Goal: Task Accomplishment & Management: Manage account settings

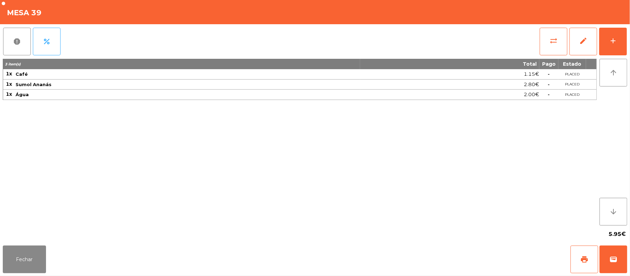
click at [627, 39] on div "report percent sync_alt edit add 3 item(s) Total Pago Estado 1x Café 1.15€ - PL…" at bounding box center [315, 133] width 630 height 219
click at [608, 41] on button "add" at bounding box center [613, 42] width 28 height 28
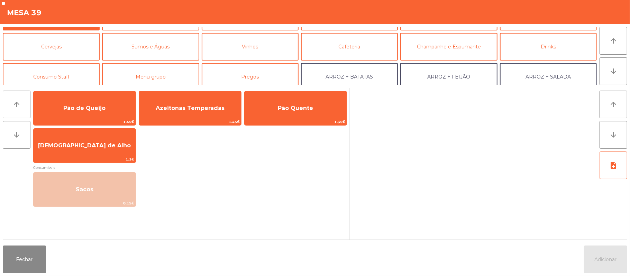
scroll to position [32, 0]
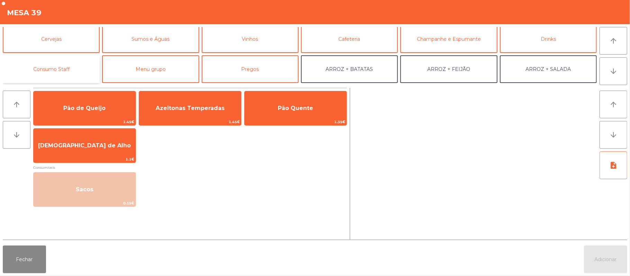
click at [64, 73] on button "Consumo Staff" at bounding box center [51, 69] width 97 height 28
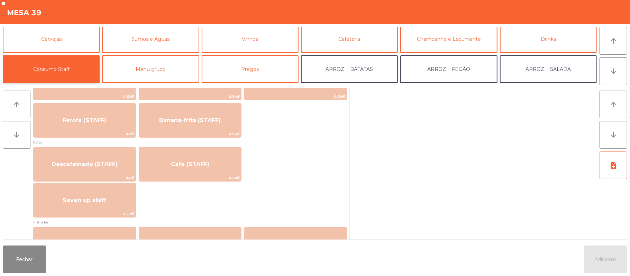
scroll to position [356, 0]
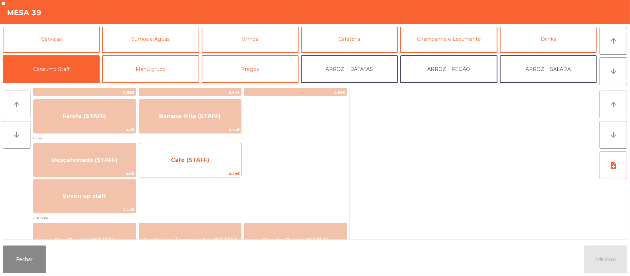
click at [182, 166] on span "Café (STAFF)" at bounding box center [190, 160] width 102 height 19
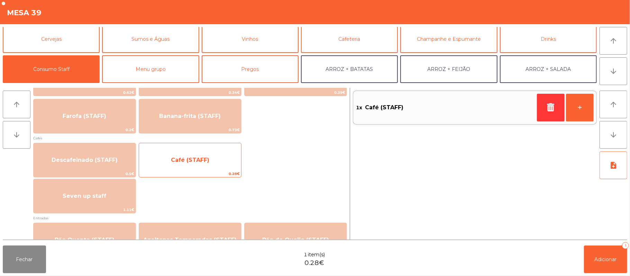
click at [185, 167] on span "Café (STAFF)" at bounding box center [190, 160] width 102 height 19
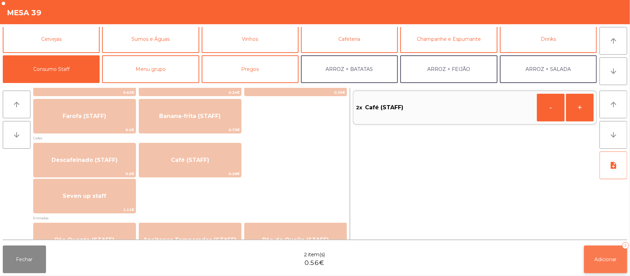
click at [593, 253] on button "Adicionar 2" at bounding box center [605, 260] width 43 height 28
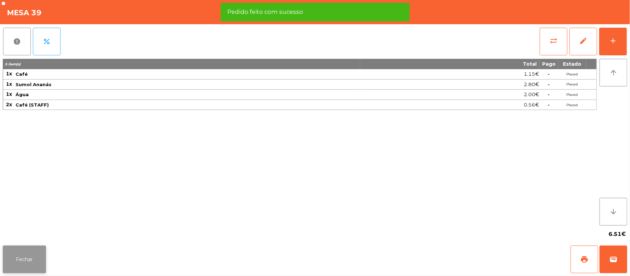
click at [24, 261] on button "Fechar" at bounding box center [24, 260] width 43 height 28
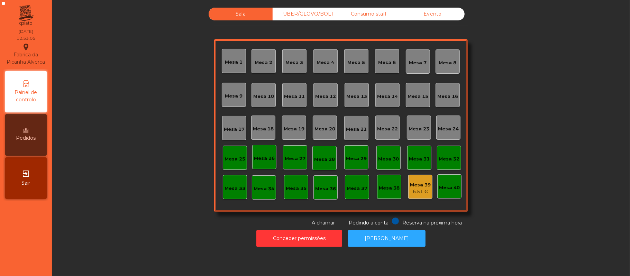
click at [264, 93] on div "Mesa 10" at bounding box center [263, 96] width 21 height 7
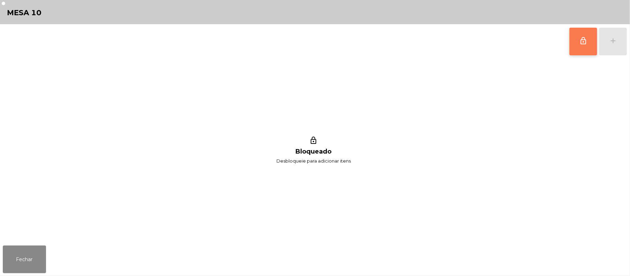
click at [573, 45] on button "lock_outline" at bounding box center [583, 42] width 28 height 28
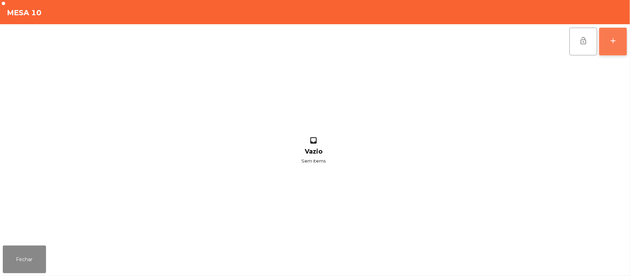
click at [612, 45] on button "add" at bounding box center [613, 42] width 28 height 28
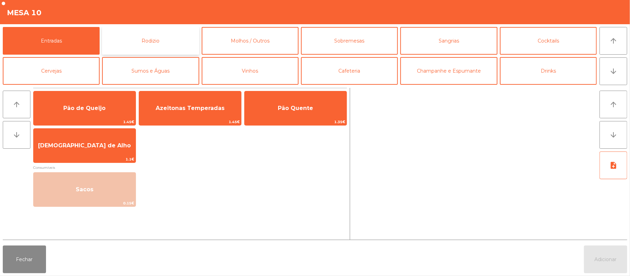
click at [143, 45] on button "Rodizio" at bounding box center [150, 41] width 97 height 28
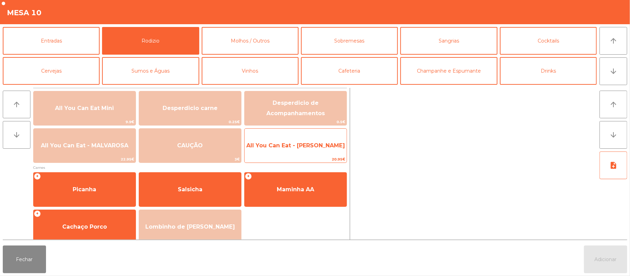
click at [271, 151] on span "All You Can Eat - [PERSON_NAME]" at bounding box center [296, 145] width 102 height 19
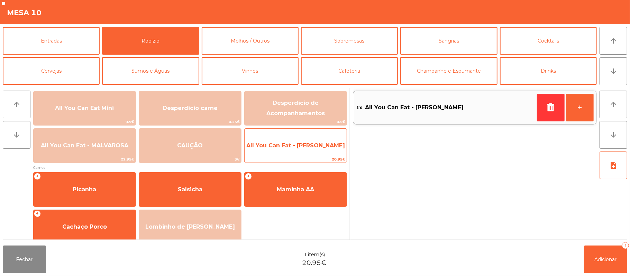
click at [280, 151] on span "All You Can Eat - [PERSON_NAME]" at bounding box center [296, 145] width 102 height 19
click at [282, 152] on span "All You Can Eat - [PERSON_NAME]" at bounding box center [296, 145] width 102 height 19
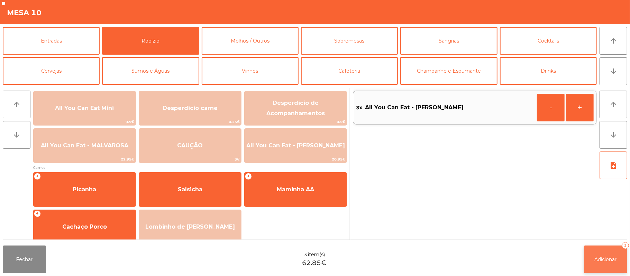
click at [622, 263] on button "Adicionar 3" at bounding box center [605, 260] width 43 height 28
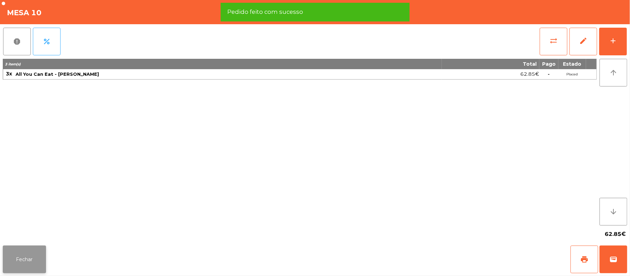
click at [26, 252] on button "Fechar" at bounding box center [24, 260] width 43 height 28
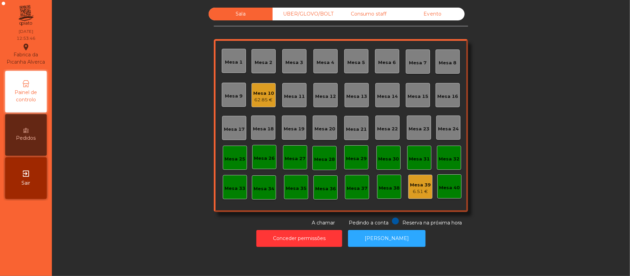
click at [418, 184] on div "Mesa 39" at bounding box center [420, 185] width 21 height 7
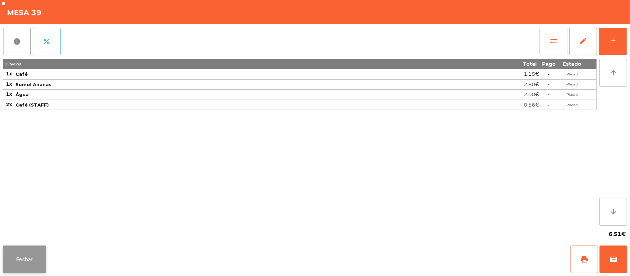
click at [23, 269] on button "Fechar" at bounding box center [24, 260] width 43 height 28
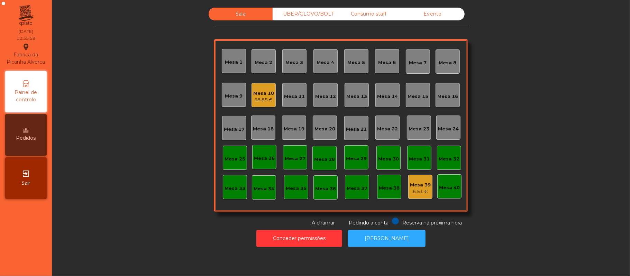
click at [368, 14] on div "Consumo staff" at bounding box center [368, 14] width 64 height 13
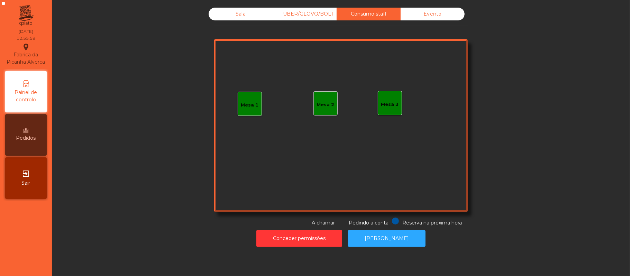
click at [392, 93] on div "Mesa 3" at bounding box center [390, 103] width 24 height 24
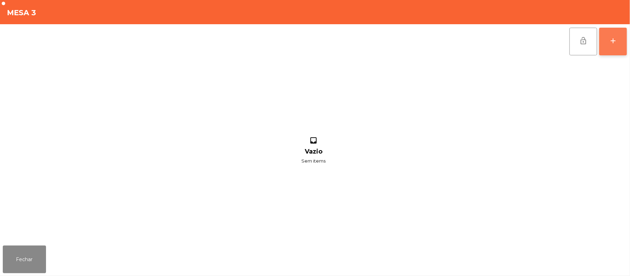
click at [602, 44] on button "add" at bounding box center [613, 42] width 28 height 28
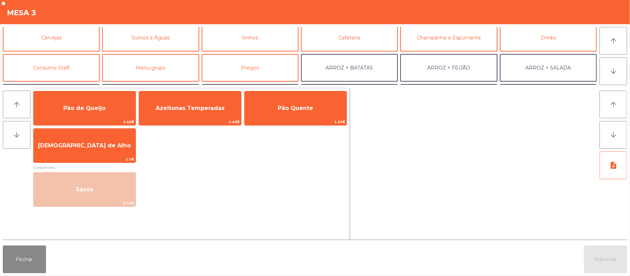
scroll to position [37, 0]
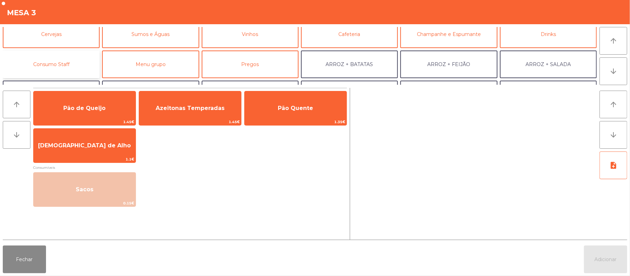
click at [68, 73] on button "Consumo Staff" at bounding box center [51, 64] width 97 height 28
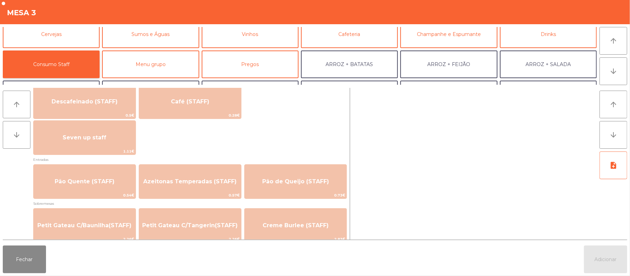
scroll to position [444, 0]
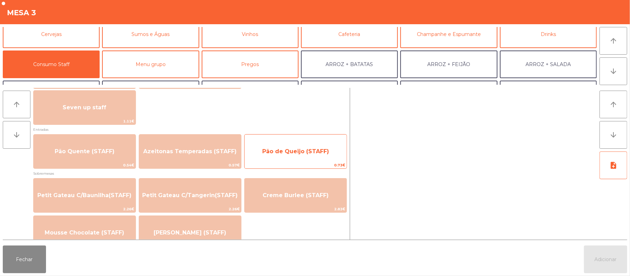
click at [284, 157] on span "Pão de Queijo (STAFF)" at bounding box center [296, 151] width 102 height 19
click at [285, 153] on span "Pão de Queijo (STAFF)" at bounding box center [295, 151] width 67 height 7
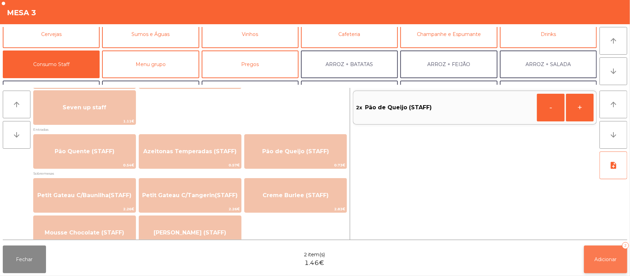
click at [595, 259] on span "Adicionar" at bounding box center [605, 259] width 22 height 6
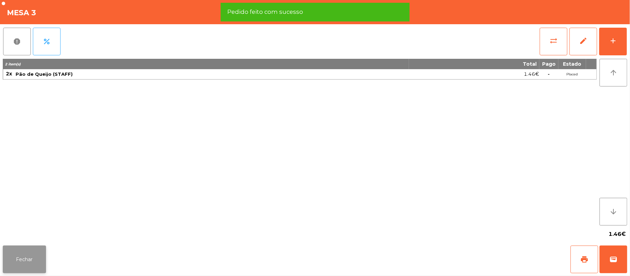
click at [24, 255] on button "Fechar" at bounding box center [24, 260] width 43 height 28
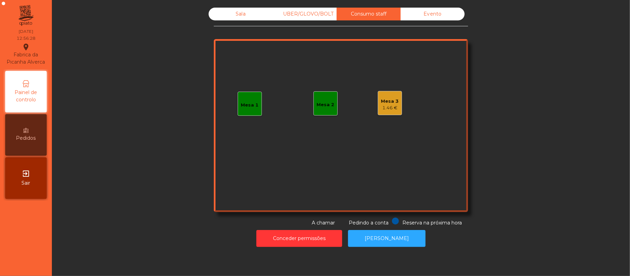
click at [237, 16] on div "Sala" at bounding box center [241, 14] width 64 height 13
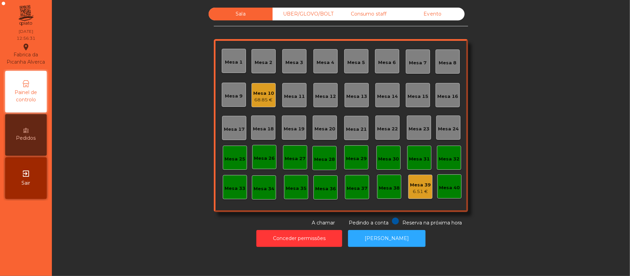
click at [359, 17] on div "Consumo staff" at bounding box center [368, 14] width 64 height 13
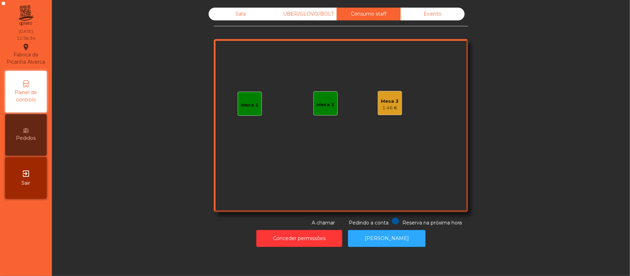
click at [390, 105] on div "1.46 €" at bounding box center [390, 107] width 18 height 7
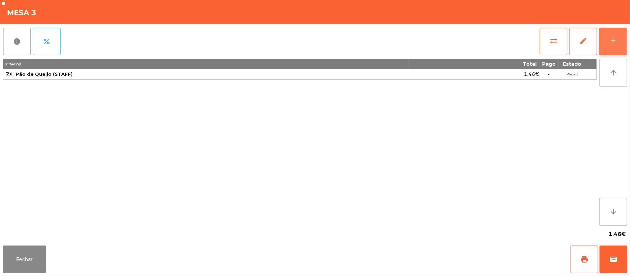
click at [626, 44] on button "add" at bounding box center [613, 42] width 28 height 28
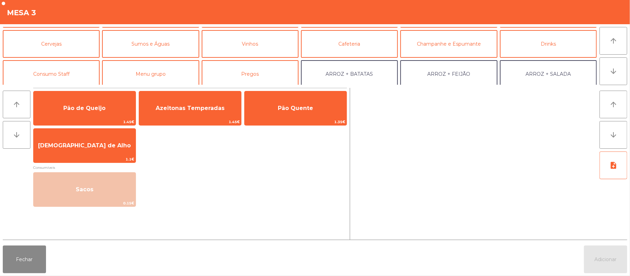
scroll to position [30, 0]
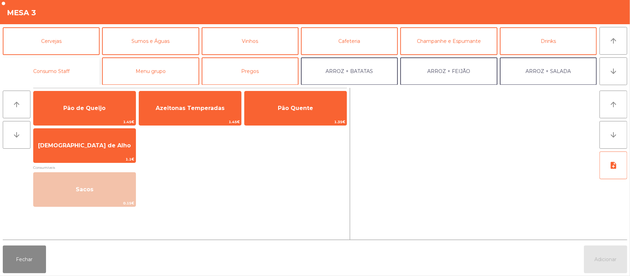
click at [73, 81] on button "Consumo Staff" at bounding box center [51, 71] width 97 height 28
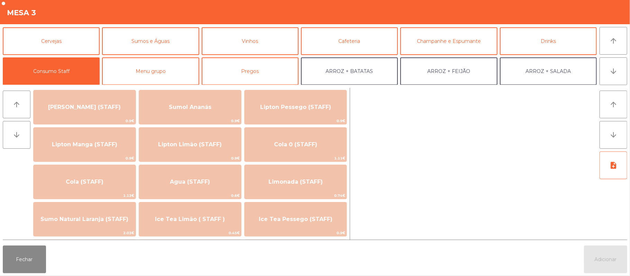
scroll to position [85, 0]
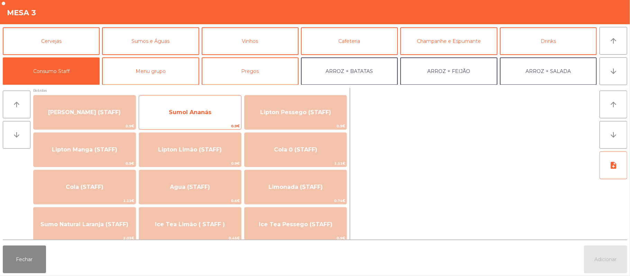
click at [205, 112] on span "Sumol Ananás" at bounding box center [190, 112] width 43 height 7
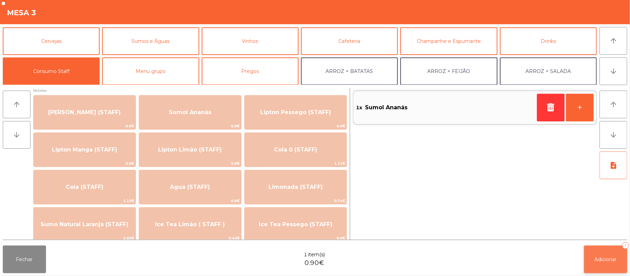
click at [602, 255] on button "Adicionar 1" at bounding box center [605, 260] width 43 height 28
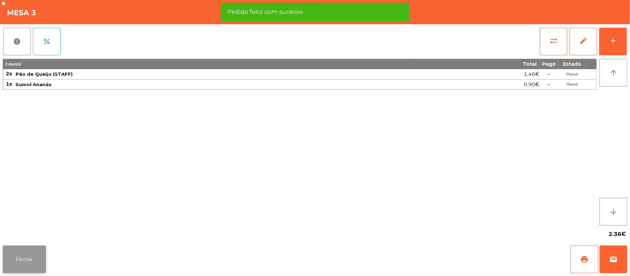
click at [32, 262] on button "Fechar" at bounding box center [24, 260] width 43 height 28
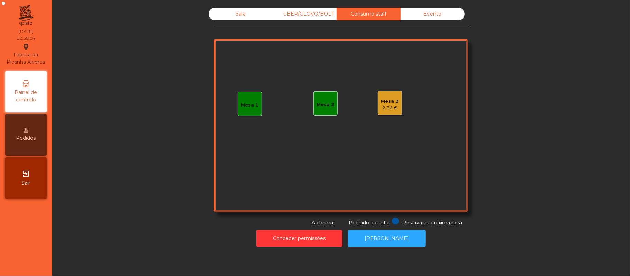
click at [224, 13] on div "Sala" at bounding box center [241, 14] width 64 height 13
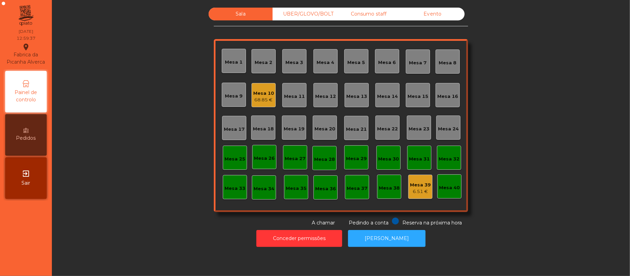
click at [258, 100] on div "68.85 €" at bounding box center [263, 99] width 21 height 7
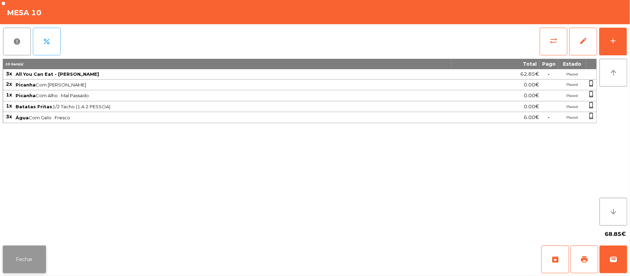
click at [26, 253] on button "Fechar" at bounding box center [24, 260] width 43 height 28
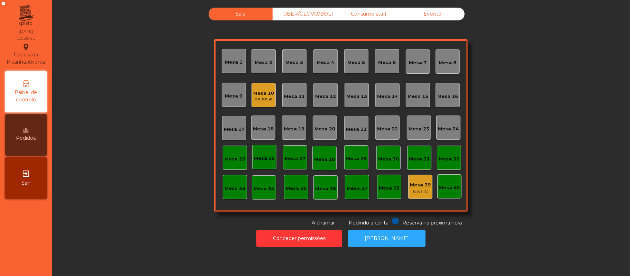
click at [142, 202] on div "Sala UBER/[GEOGRAPHIC_DATA]/BOLT Consumo staff Evento [GEOGRAPHIC_DATA] 2 [GEOG…" at bounding box center [340, 117] width 559 height 219
click at [360, 14] on div "Consumo staff" at bounding box center [368, 14] width 64 height 13
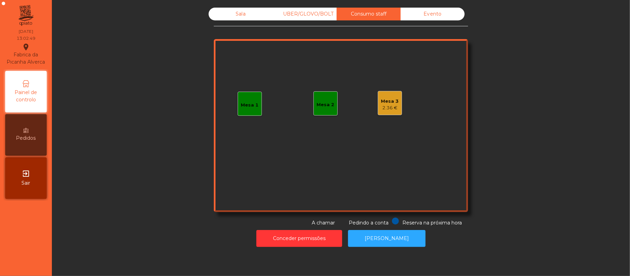
click at [241, 105] on div "Mesa 1" at bounding box center [250, 105] width 18 height 7
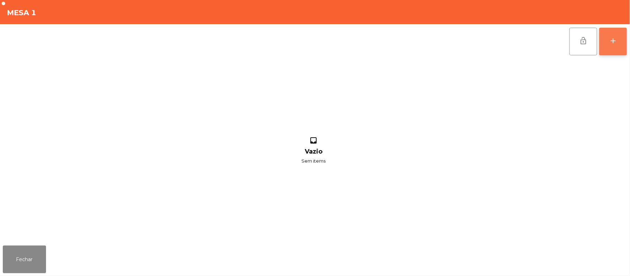
click at [613, 53] on button "add" at bounding box center [613, 42] width 28 height 28
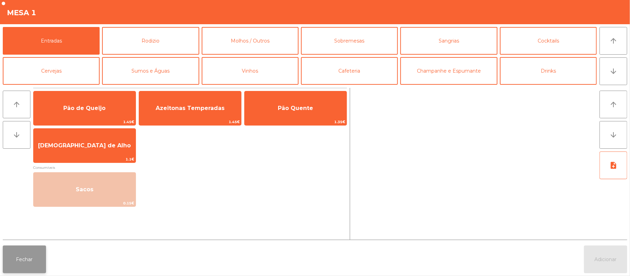
click at [28, 264] on button "Fechar" at bounding box center [24, 260] width 43 height 28
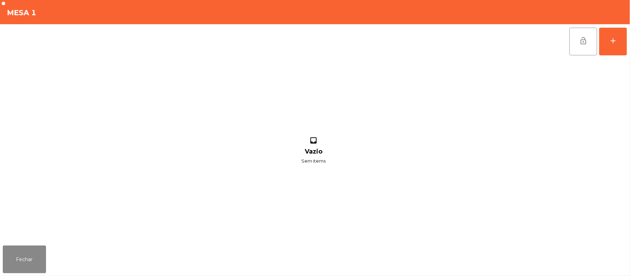
click at [53, 251] on div "Fechar" at bounding box center [315, 259] width 630 height 33
click at [35, 262] on button "Fechar" at bounding box center [24, 260] width 43 height 28
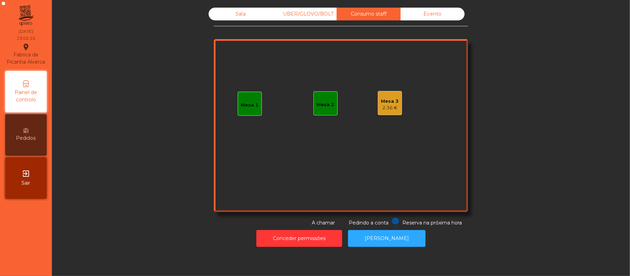
click at [238, 114] on div "Mesa 1" at bounding box center [250, 104] width 24 height 24
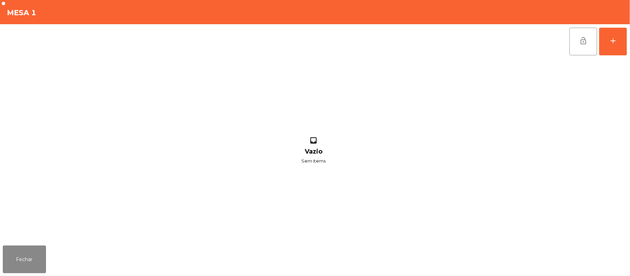
click at [628, 49] on div "lock_open add inbox Vazio Sem items" at bounding box center [315, 133] width 630 height 219
click at [613, 46] on button "add" at bounding box center [613, 42] width 28 height 28
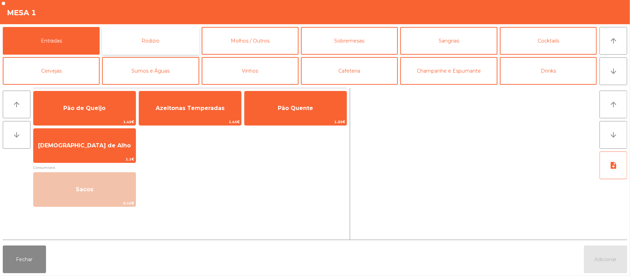
click at [163, 43] on button "Rodizio" at bounding box center [150, 41] width 97 height 28
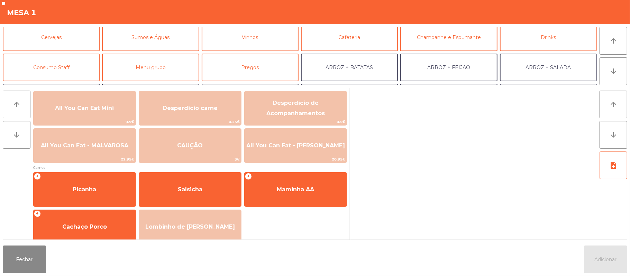
scroll to position [39, 0]
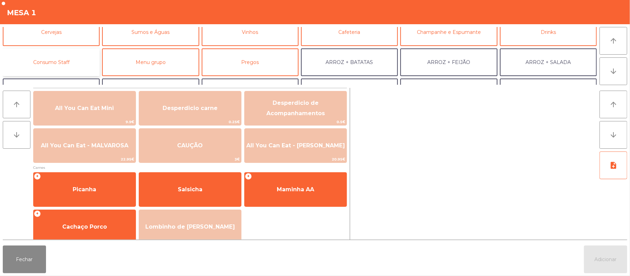
click at [84, 58] on button "Consumo Staff" at bounding box center [51, 62] width 97 height 28
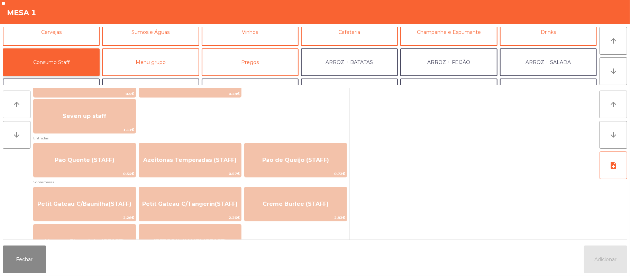
scroll to position [446, 0]
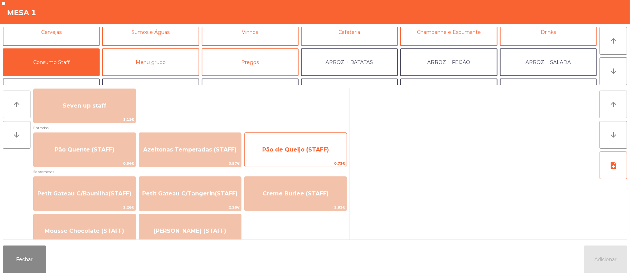
click at [295, 150] on span "Pão de Queijo (STAFF)" at bounding box center [295, 149] width 67 height 7
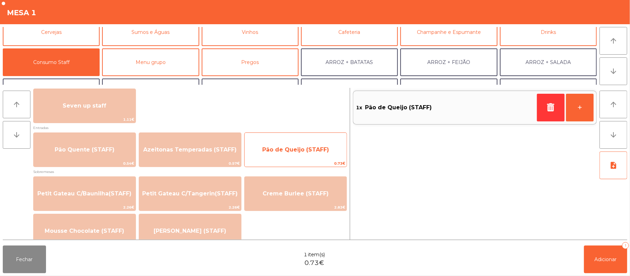
click at [282, 155] on span "Pão de Queijo (STAFF)" at bounding box center [296, 149] width 102 height 19
click at [288, 147] on span "Pão de Queijo (STAFF)" at bounding box center [295, 149] width 67 height 7
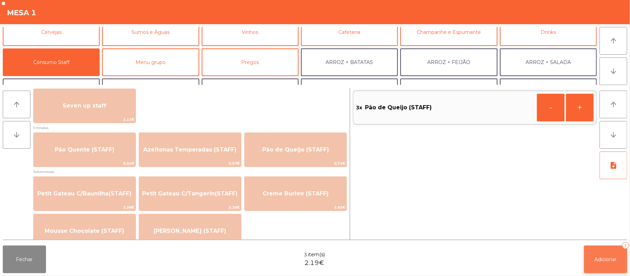
click at [605, 261] on span "Adicionar" at bounding box center [605, 259] width 22 height 6
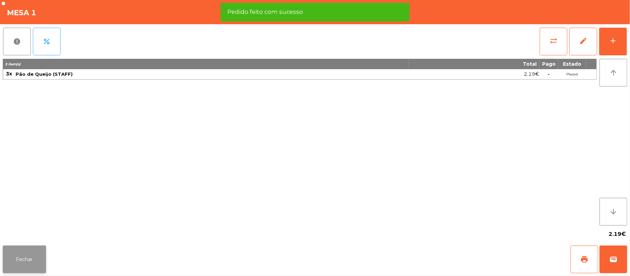
click at [39, 247] on button "Fechar" at bounding box center [24, 260] width 43 height 28
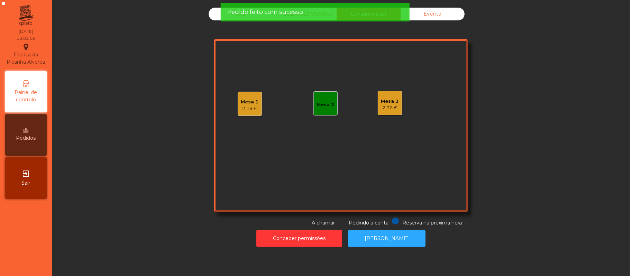
click at [4, 247] on nav "Fabrica da Picanha Alverca location_on [DATE] 13:03:09 Painel de controlo Pedid…" at bounding box center [26, 138] width 52 height 276
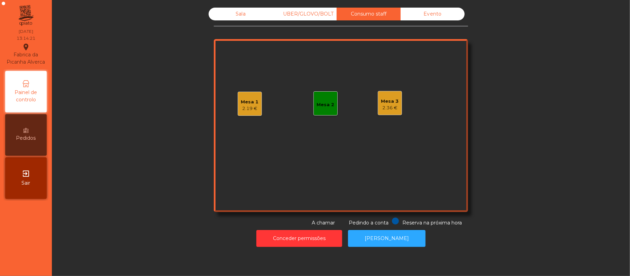
click at [248, 17] on div "Sala" at bounding box center [241, 14] width 64 height 13
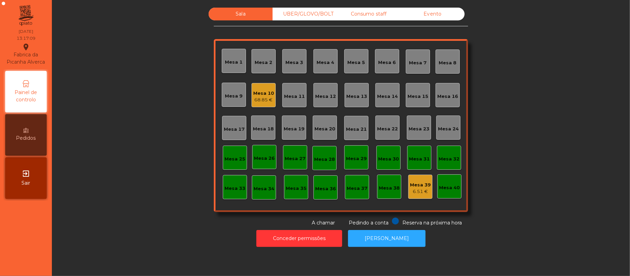
click at [451, 96] on div "Mesa 16" at bounding box center [447, 96] width 21 height 7
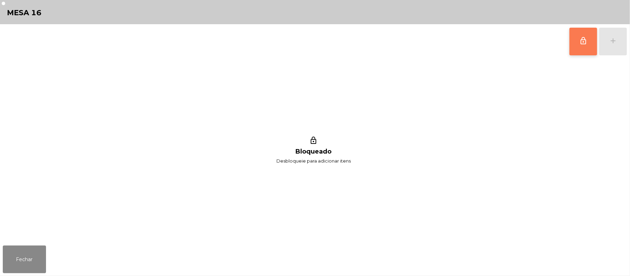
click at [585, 39] on span "lock_outline" at bounding box center [583, 41] width 8 height 8
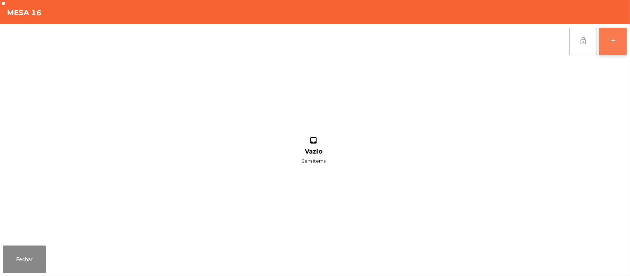
click at [625, 45] on button "add" at bounding box center [613, 42] width 28 height 28
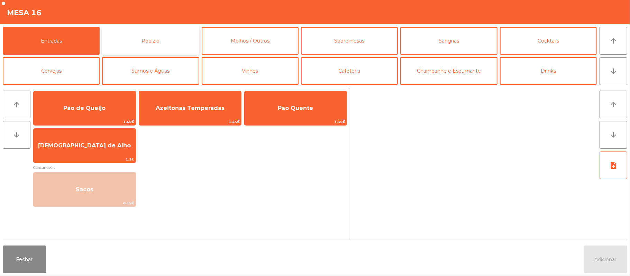
click at [133, 45] on button "Rodizio" at bounding box center [150, 41] width 97 height 28
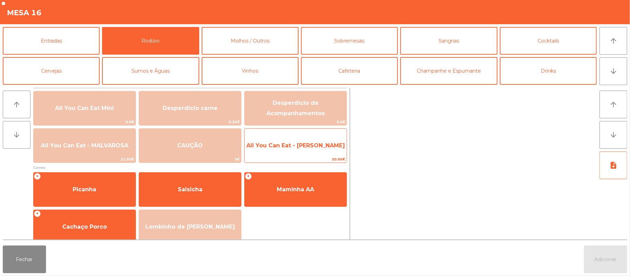
click at [299, 154] on span "All You Can Eat - [PERSON_NAME]" at bounding box center [296, 145] width 102 height 19
click at [297, 156] on span "20.95€" at bounding box center [296, 159] width 102 height 7
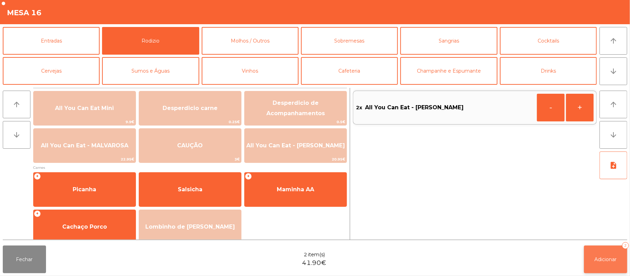
click at [607, 264] on button "Adicionar 2" at bounding box center [605, 260] width 43 height 28
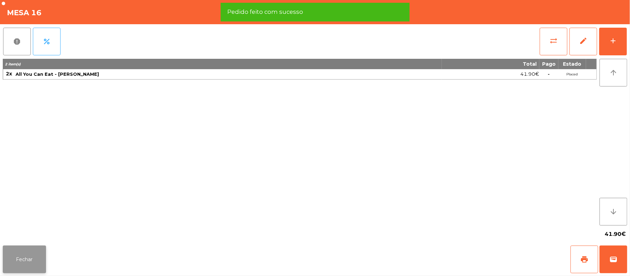
click at [21, 252] on button "Fechar" at bounding box center [24, 260] width 43 height 28
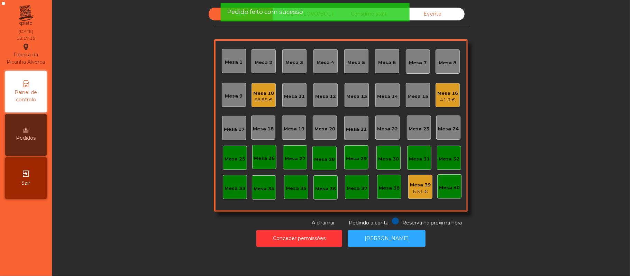
click at [147, 191] on div "Sala UBER/GLOVO/BOLT Consumo staff Evento [GEOGRAPHIC_DATA] 2 [GEOGRAPHIC_DATA]…" at bounding box center [340, 117] width 559 height 219
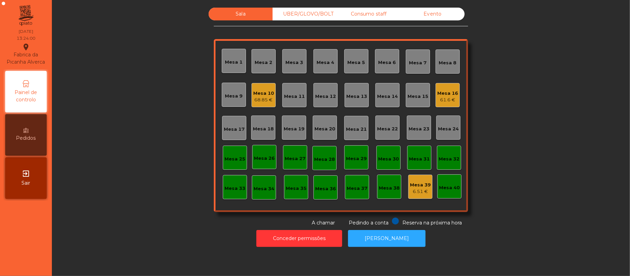
click at [387, 98] on div "Mesa 14" at bounding box center [387, 96] width 21 height 7
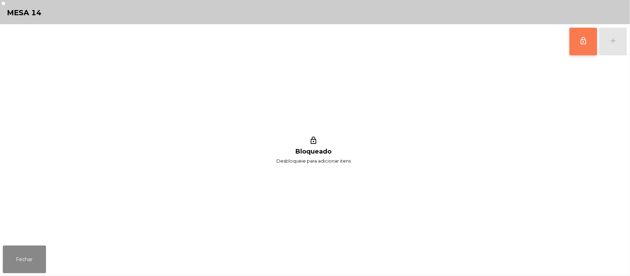
click at [581, 45] on button "lock_outline" at bounding box center [583, 42] width 28 height 28
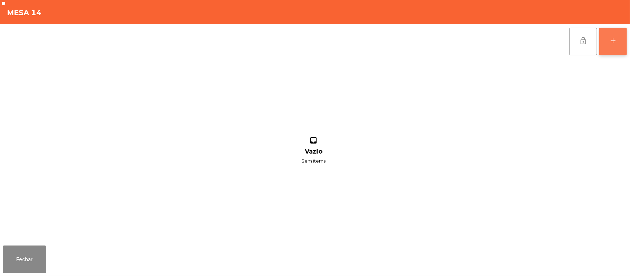
click at [609, 44] on div "add" at bounding box center [613, 41] width 8 height 8
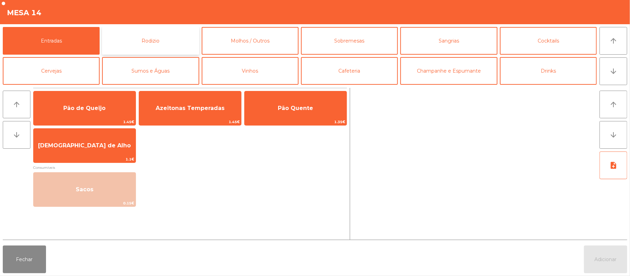
click at [174, 39] on button "Rodizio" at bounding box center [150, 41] width 97 height 28
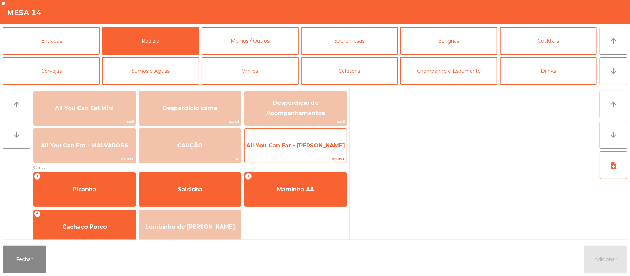
click at [284, 155] on div "All You Can Eat - Malva Almoço 20.95€" at bounding box center [295, 145] width 103 height 35
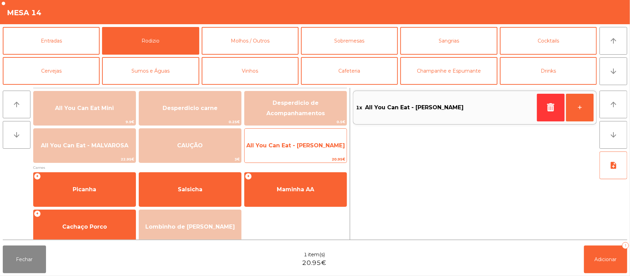
click at [283, 152] on span "All You Can Eat - [PERSON_NAME]" at bounding box center [296, 145] width 102 height 19
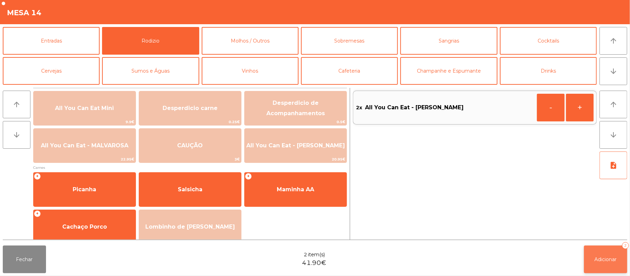
click at [598, 268] on button "Adicionar 2" at bounding box center [605, 260] width 43 height 28
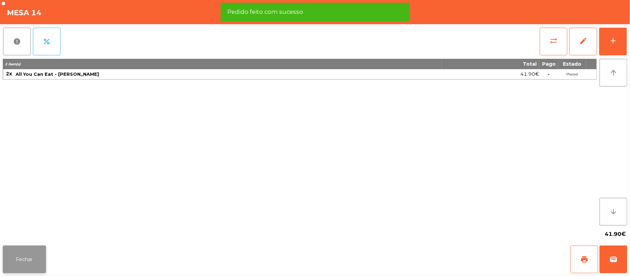
click at [26, 255] on button "Fechar" at bounding box center [24, 260] width 43 height 28
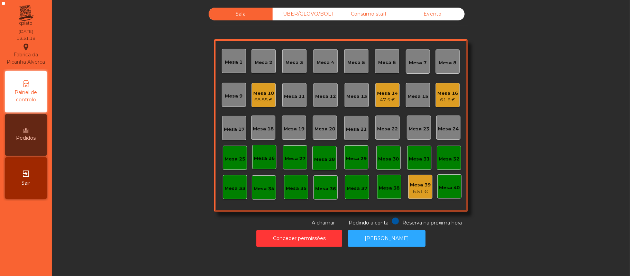
click at [384, 95] on div "Mesa 14" at bounding box center [387, 93] width 21 height 7
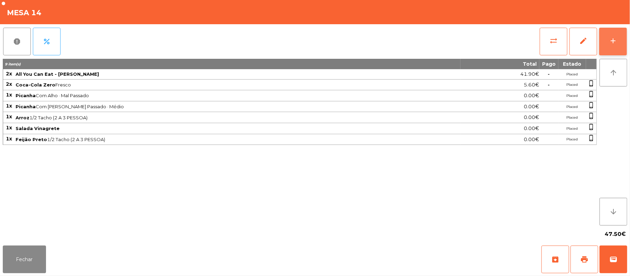
click at [608, 40] on button "add" at bounding box center [613, 42] width 28 height 28
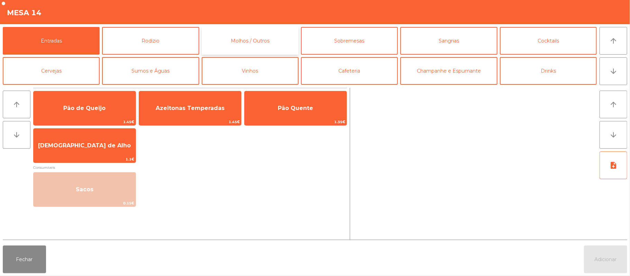
click at [271, 35] on button "Molhos / Outros" at bounding box center [250, 41] width 97 height 28
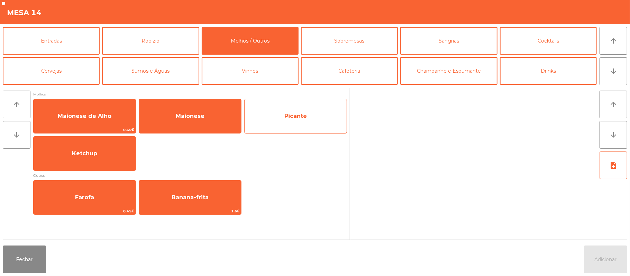
click at [268, 125] on span "Picante" at bounding box center [296, 116] width 102 height 19
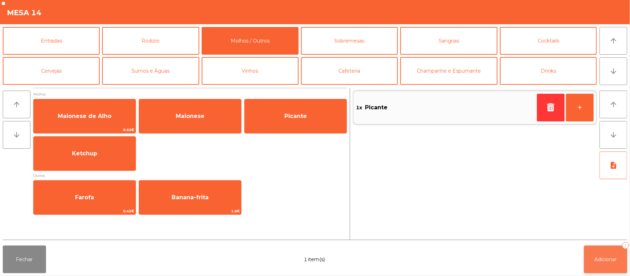
click at [600, 266] on button "Adicionar 1" at bounding box center [605, 260] width 43 height 28
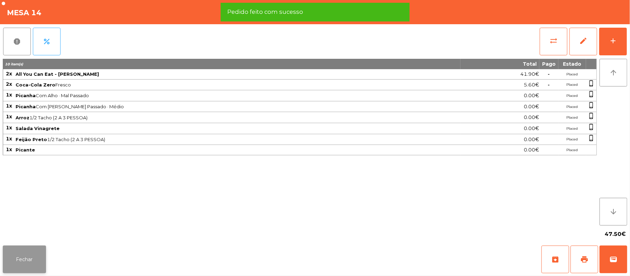
click at [10, 266] on button "Fechar" at bounding box center [24, 260] width 43 height 28
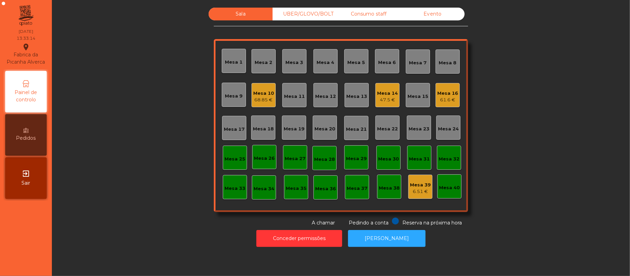
click at [308, 14] on div "UBER/GLOVO/BOLT" at bounding box center [305, 14] width 64 height 13
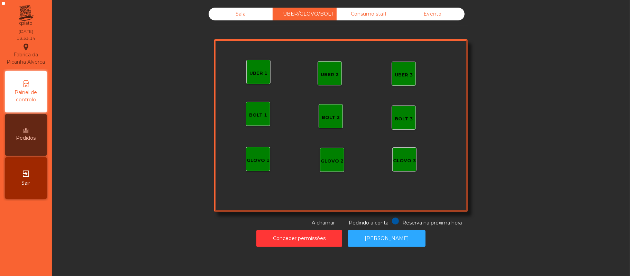
click at [260, 73] on div "UBER 1" at bounding box center [258, 73] width 18 height 7
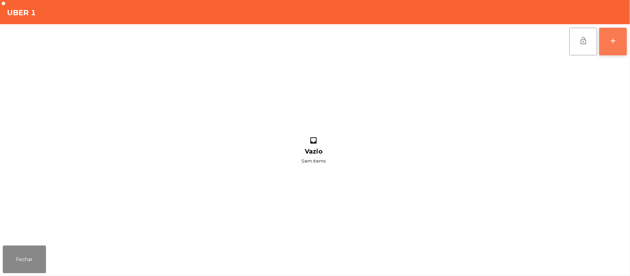
click at [624, 46] on button "add" at bounding box center [613, 42] width 28 height 28
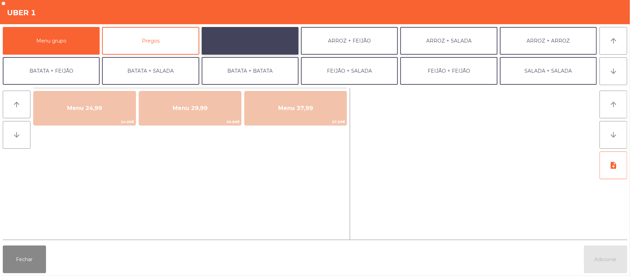
click at [269, 42] on button "ARROZ + BATATAS" at bounding box center [250, 41] width 97 height 28
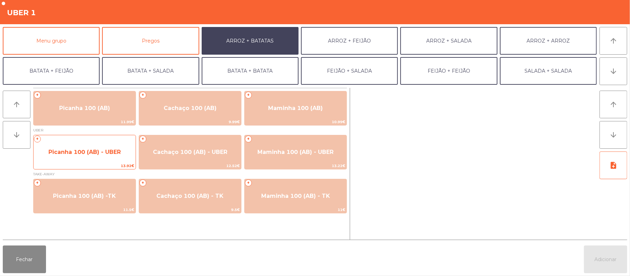
click at [100, 156] on span "Picanha 100 (AB) - UBER" at bounding box center [85, 152] width 102 height 19
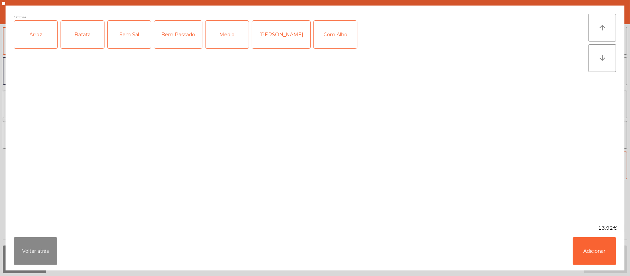
click at [35, 38] on div "Arroz" at bounding box center [35, 35] width 43 height 28
click at [84, 31] on div "Batata" at bounding box center [82, 35] width 43 height 28
click at [196, 64] on div "Opções (Arroz, Batata) Arroz Batata Sem Sal Bem Passado Medio Mal Pssado Com Al…" at bounding box center [301, 115] width 574 height 202
click at [228, 39] on div "Medio" at bounding box center [226, 35] width 43 height 28
click at [321, 34] on div "Com Alho" at bounding box center [335, 35] width 43 height 28
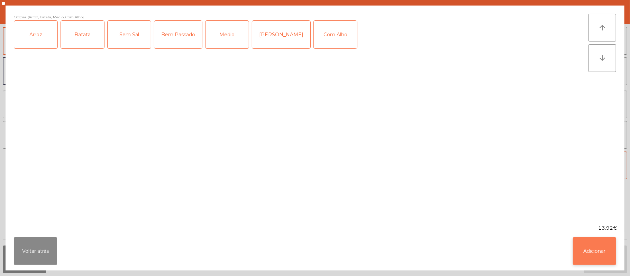
click at [581, 248] on button "Adicionar" at bounding box center [594, 251] width 43 height 28
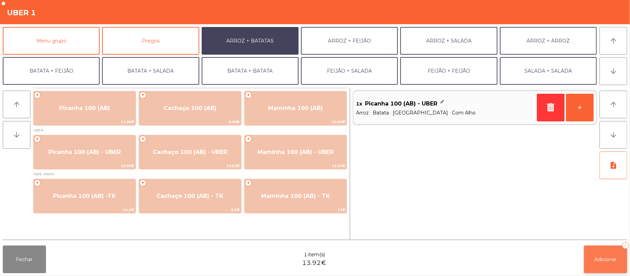
click at [610, 262] on span "Adicionar" at bounding box center [605, 259] width 22 height 6
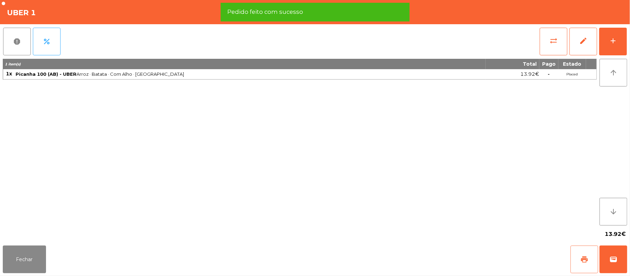
click at [579, 259] on button "print" at bounding box center [584, 260] width 28 height 28
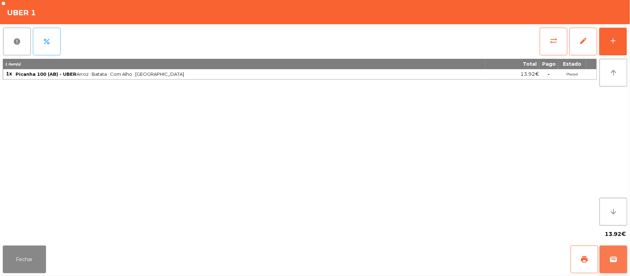
click at [624, 264] on button "wallet" at bounding box center [613, 260] width 28 height 28
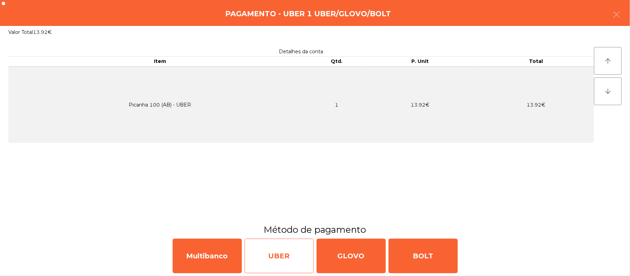
click at [284, 259] on div "UBER" at bounding box center [279, 256] width 69 height 35
select select "**"
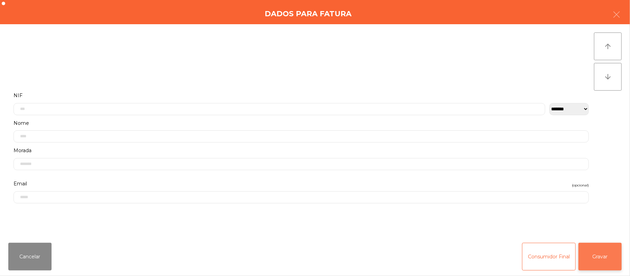
click at [602, 259] on button "Gravar" at bounding box center [599, 257] width 43 height 28
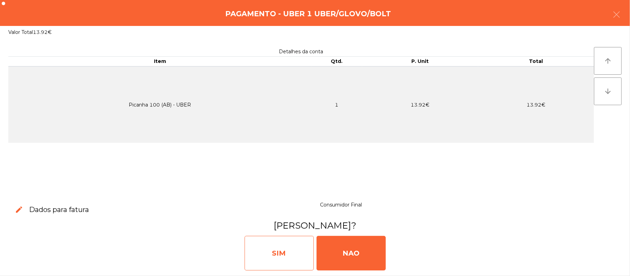
click at [290, 252] on div "SIM" at bounding box center [279, 253] width 69 height 35
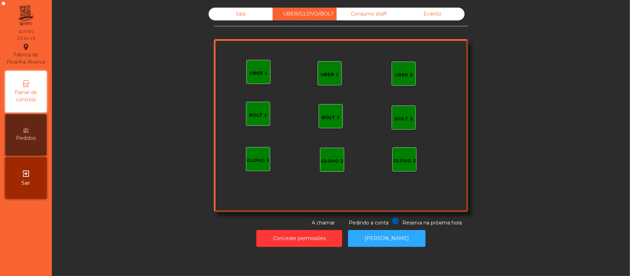
click at [255, 16] on div "Sala" at bounding box center [241, 14] width 64 height 13
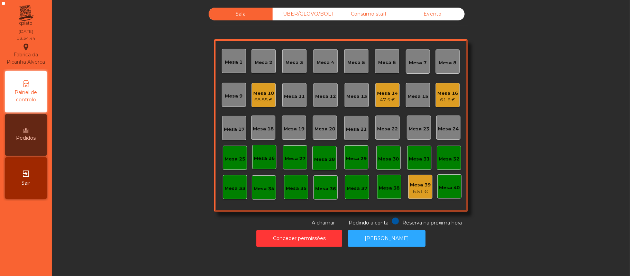
click at [288, 94] on div "Mesa 11" at bounding box center [294, 96] width 21 height 7
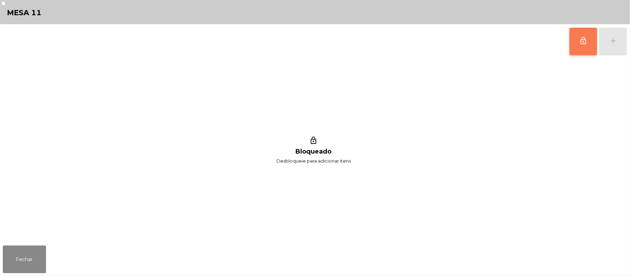
click at [580, 46] on button "lock_outline" at bounding box center [583, 42] width 28 height 28
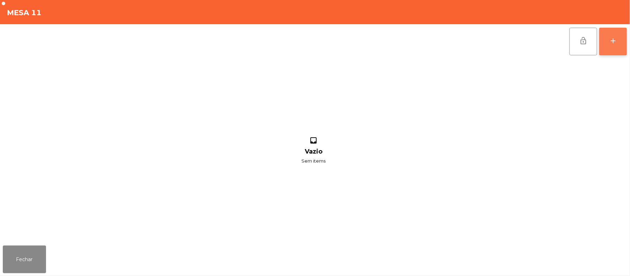
click at [623, 45] on button "add" at bounding box center [613, 42] width 28 height 28
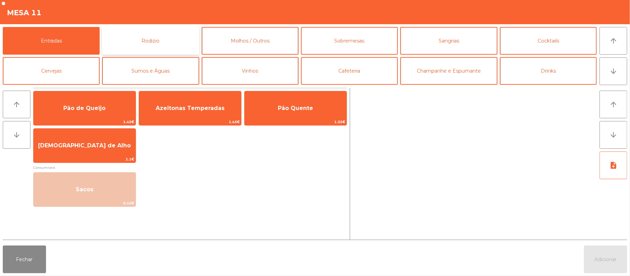
click at [172, 52] on button "Rodizio" at bounding box center [150, 41] width 97 height 28
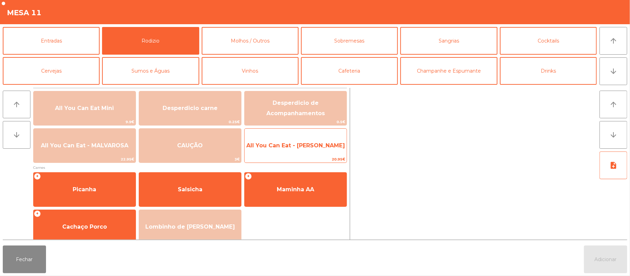
click at [299, 151] on span "All You Can Eat - [PERSON_NAME]" at bounding box center [296, 145] width 102 height 19
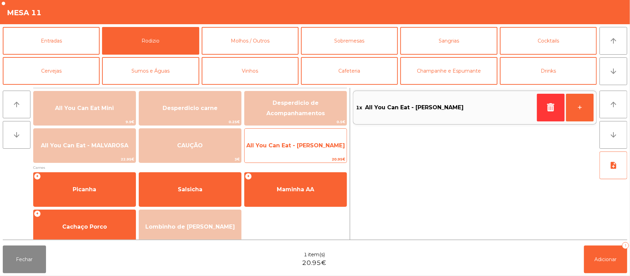
click at [299, 145] on span "All You Can Eat - [PERSON_NAME]" at bounding box center [295, 145] width 99 height 7
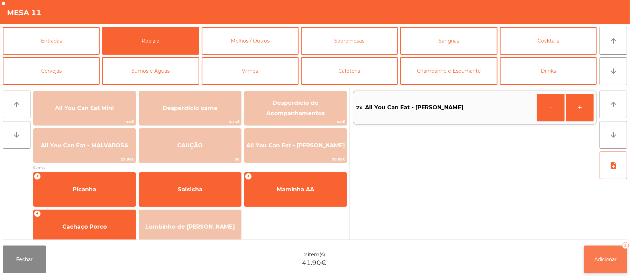
click at [594, 254] on button "Adicionar 2" at bounding box center [605, 260] width 43 height 28
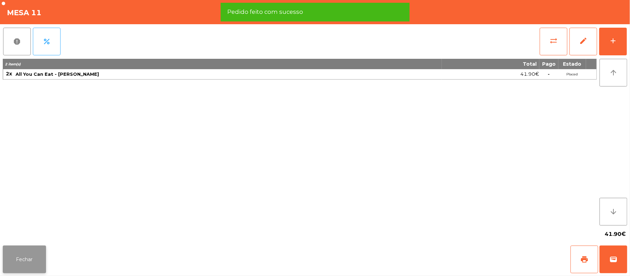
click at [36, 248] on button "Fechar" at bounding box center [24, 260] width 43 height 28
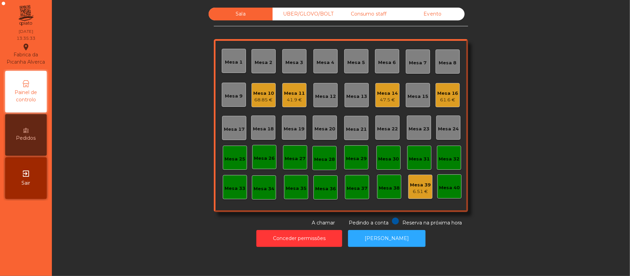
click at [314, 12] on div "UBER/GLOVO/BOLT" at bounding box center [305, 14] width 64 height 13
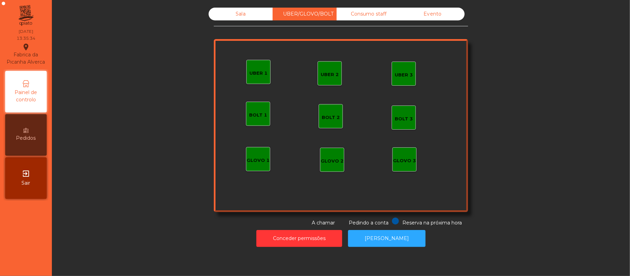
click at [248, 13] on div "Sala" at bounding box center [241, 14] width 64 height 13
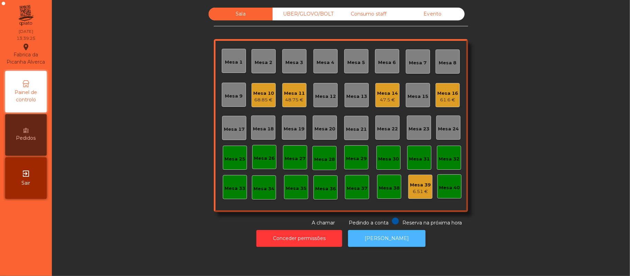
click at [373, 240] on button "[PERSON_NAME]" at bounding box center [386, 238] width 77 height 17
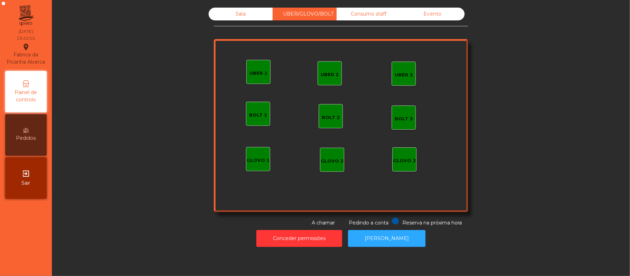
click at [330, 72] on div "UBER 2" at bounding box center [330, 74] width 18 height 7
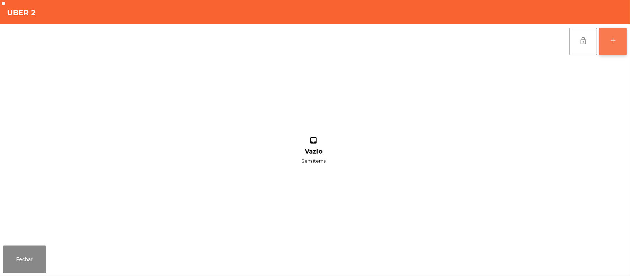
click at [611, 46] on button "add" at bounding box center [613, 42] width 28 height 28
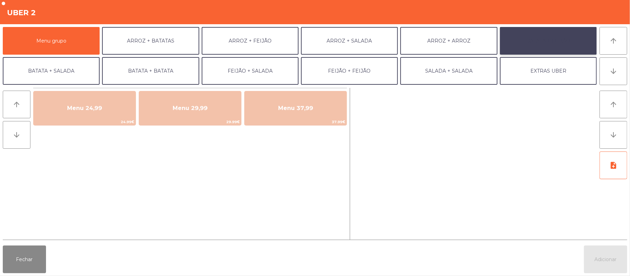
click at [553, 45] on button "BATATA + FEIJÃO" at bounding box center [548, 41] width 97 height 28
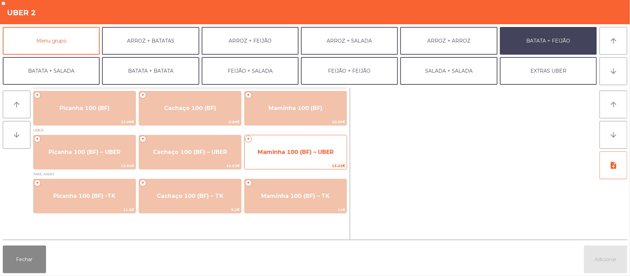
click at [273, 159] on span "Maminha 100 (BF) – UBER" at bounding box center [296, 152] width 102 height 19
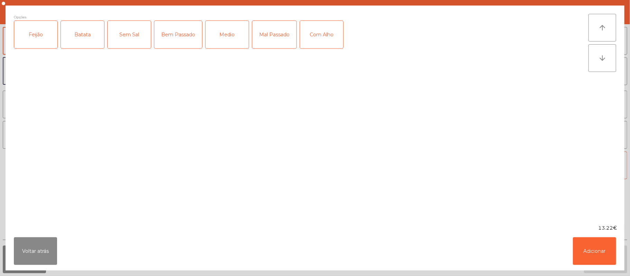
click at [35, 43] on div "Feijão" at bounding box center [35, 35] width 43 height 28
click at [70, 41] on div "Batata" at bounding box center [82, 35] width 43 height 28
click at [275, 40] on div "Mal Passado" at bounding box center [274, 35] width 44 height 28
click at [319, 39] on div "Com Alho" at bounding box center [321, 35] width 43 height 28
click at [598, 248] on button "Adicionar" at bounding box center [594, 251] width 43 height 28
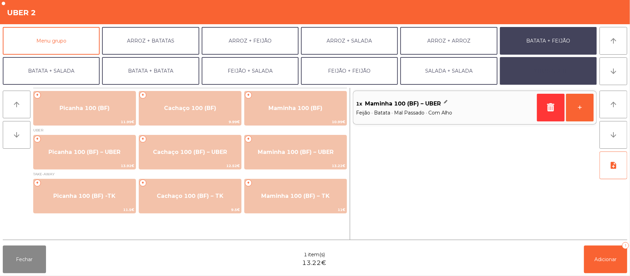
click at [562, 67] on button "EXTRAS UBER" at bounding box center [548, 71] width 97 height 28
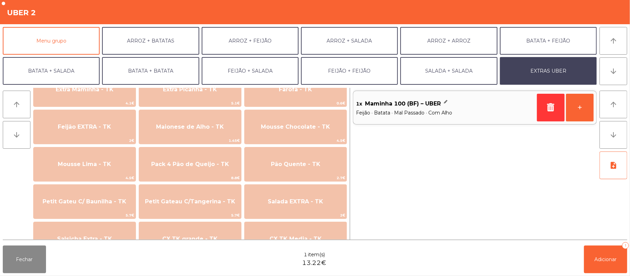
scroll to position [370, 0]
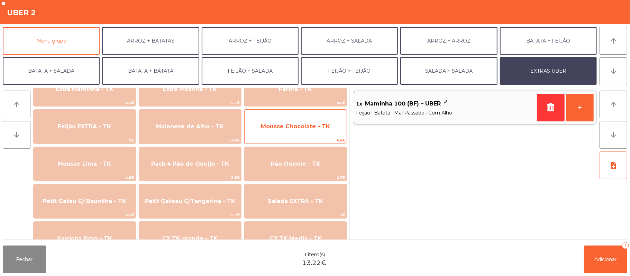
click at [317, 130] on span "Mousse Chocolate - TK" at bounding box center [296, 126] width 102 height 19
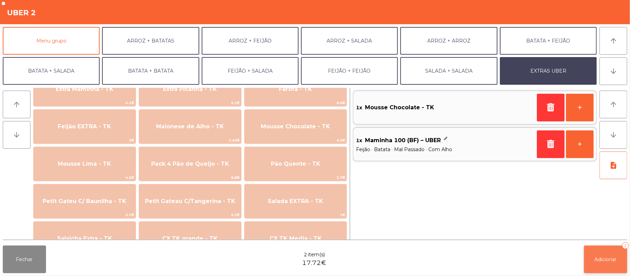
click at [606, 259] on span "Adicionar" at bounding box center [605, 259] width 22 height 6
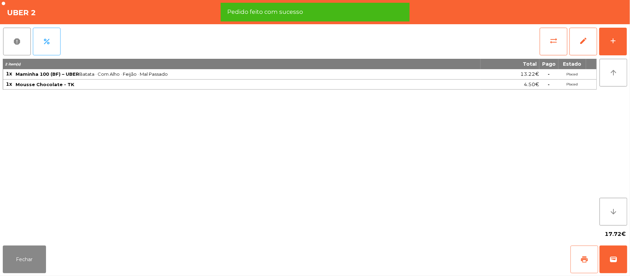
click at [579, 263] on button "print" at bounding box center [584, 260] width 28 height 28
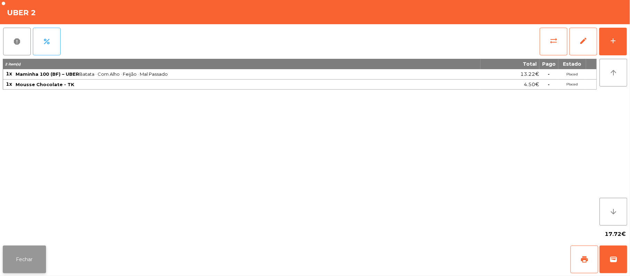
click at [39, 260] on button "Fechar" at bounding box center [24, 260] width 43 height 28
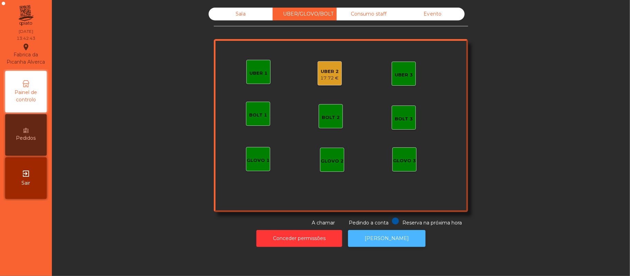
click at [399, 246] on button "[PERSON_NAME]" at bounding box center [386, 238] width 77 height 17
click at [330, 78] on div "17.72 €" at bounding box center [330, 78] width 18 height 7
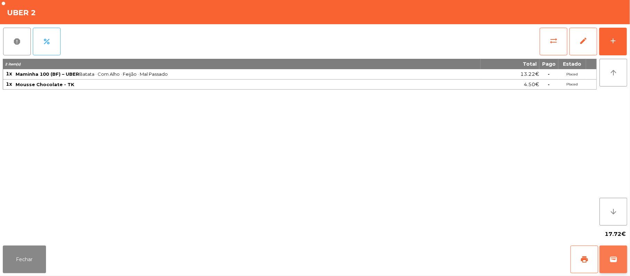
click at [611, 258] on span "wallet" at bounding box center [613, 259] width 8 height 8
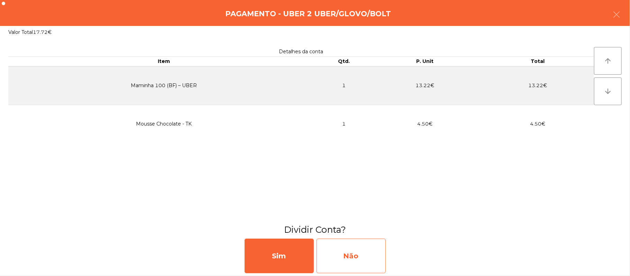
click at [362, 257] on div "Não" at bounding box center [350, 256] width 69 height 35
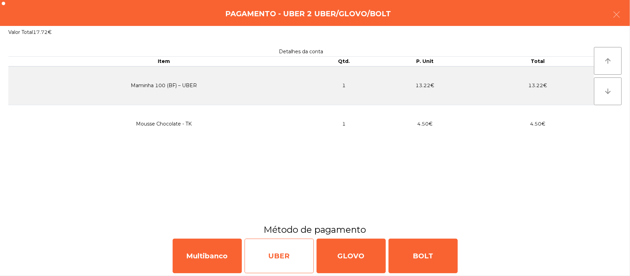
click at [284, 260] on div "UBER" at bounding box center [279, 256] width 69 height 35
select select "**"
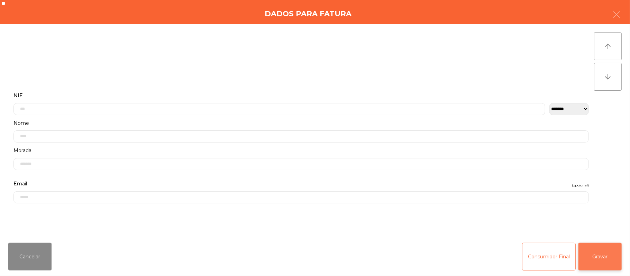
click at [589, 261] on button "Gravar" at bounding box center [599, 257] width 43 height 28
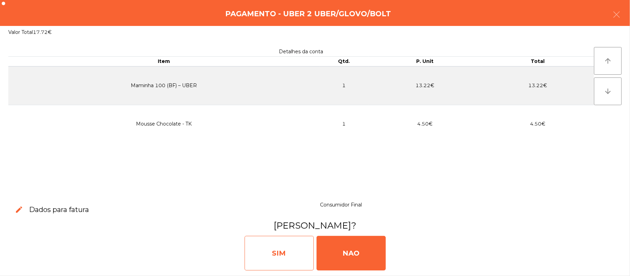
click at [284, 265] on div "SIM" at bounding box center [279, 253] width 69 height 35
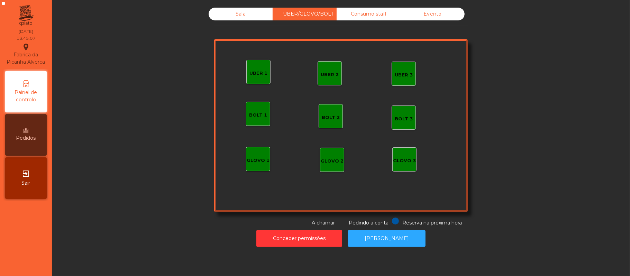
click at [226, 17] on div "Sala" at bounding box center [241, 14] width 64 height 13
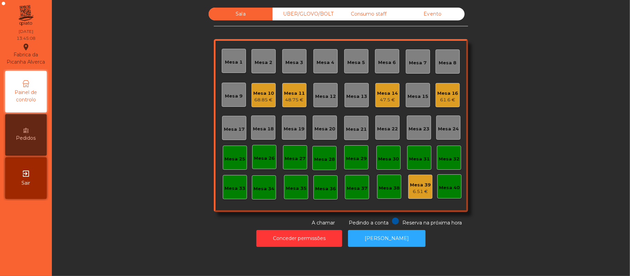
click at [286, 94] on div "Mesa 11" at bounding box center [294, 93] width 21 height 7
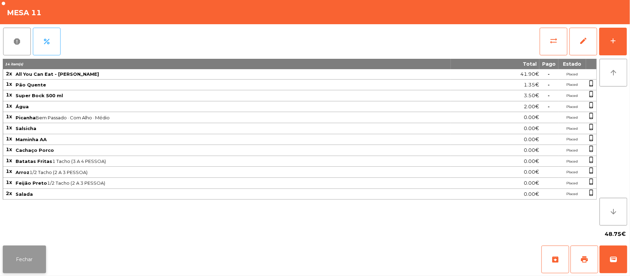
click at [21, 263] on button "Fechar" at bounding box center [24, 260] width 43 height 28
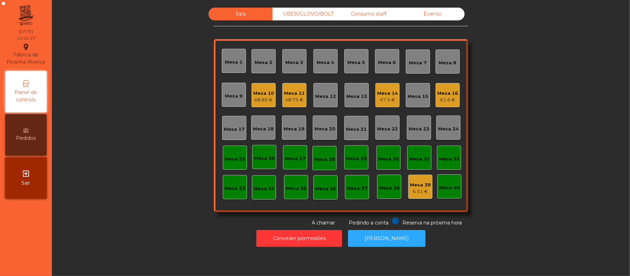
click at [297, 91] on div "Mesa 11" at bounding box center [294, 93] width 21 height 7
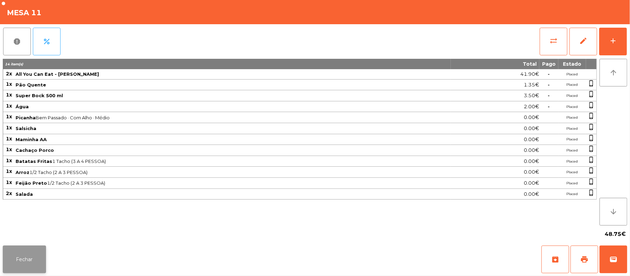
click at [38, 252] on button "Fechar" at bounding box center [24, 260] width 43 height 28
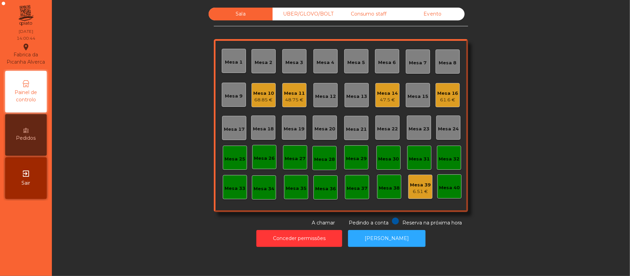
click at [261, 100] on div "68.85 €" at bounding box center [263, 99] width 21 height 7
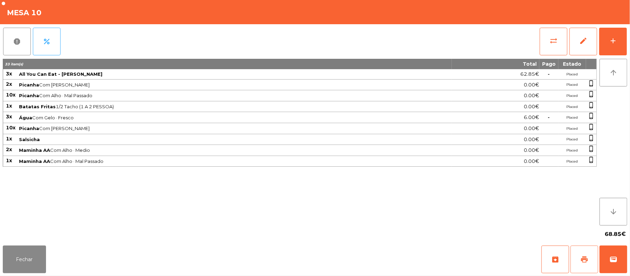
click at [576, 258] on button "print" at bounding box center [584, 260] width 28 height 28
click at [622, 264] on button "wallet" at bounding box center [613, 260] width 28 height 28
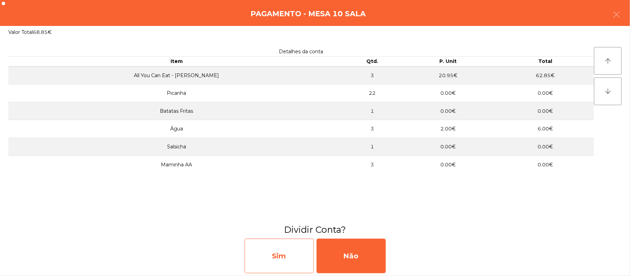
click at [283, 259] on div "Sim" at bounding box center [279, 256] width 69 height 35
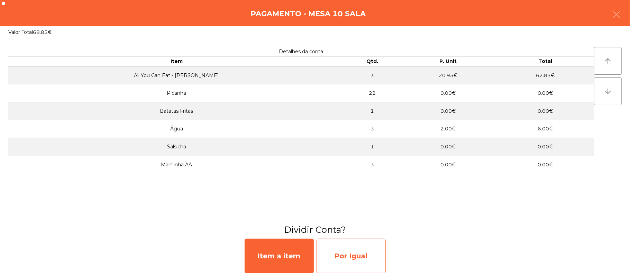
click at [350, 251] on div "Por Igual" at bounding box center [350, 256] width 69 height 35
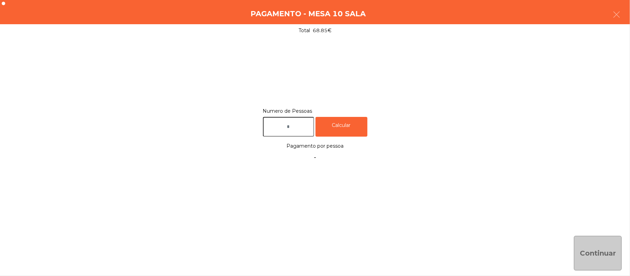
click at [303, 127] on input "text" at bounding box center [288, 127] width 51 height 20
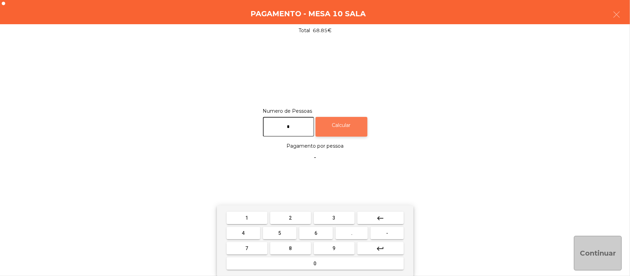
type input "*"
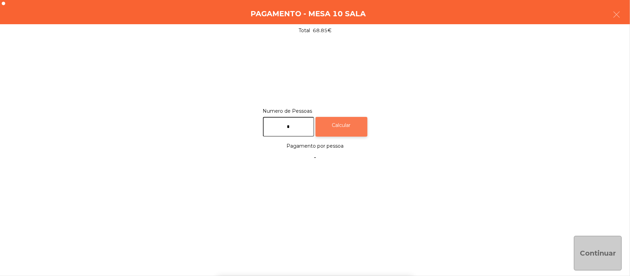
click at [346, 122] on div "Calcular" at bounding box center [341, 127] width 52 height 20
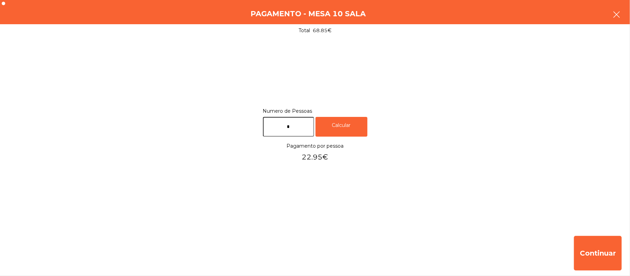
click at [622, 19] on button "button" at bounding box center [616, 15] width 19 height 21
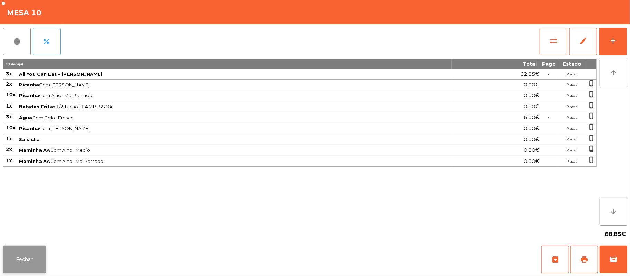
click at [35, 259] on button "Fechar" at bounding box center [24, 260] width 43 height 28
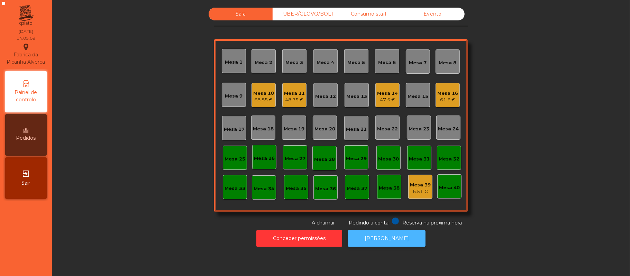
click at [384, 246] on button "[PERSON_NAME]" at bounding box center [386, 238] width 77 height 17
click at [396, 239] on button "[PERSON_NAME]" at bounding box center [386, 238] width 77 height 17
click at [253, 100] on div "68.85 €" at bounding box center [263, 99] width 21 height 7
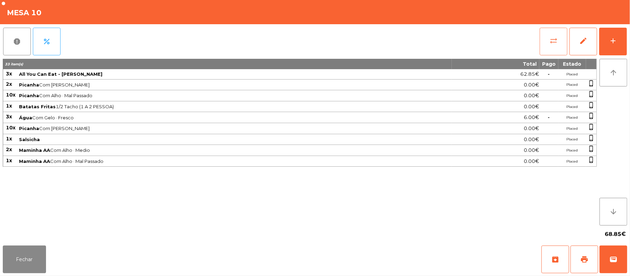
click at [549, 47] on button "sync_alt" at bounding box center [553, 42] width 28 height 28
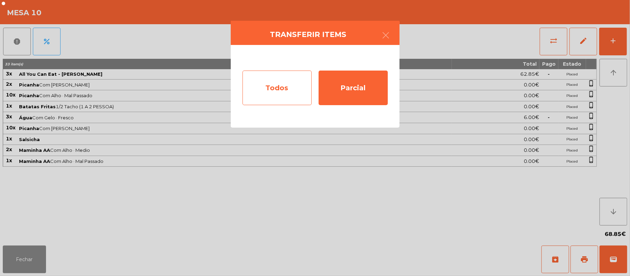
click at [253, 92] on div "Todos" at bounding box center [276, 88] width 69 height 35
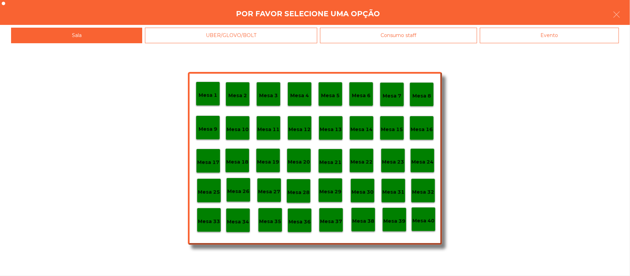
click at [561, 39] on div "Evento" at bounding box center [549, 36] width 139 height 16
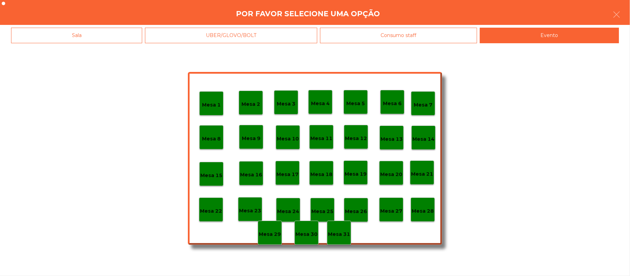
click at [426, 216] on div "Mesa 28" at bounding box center [423, 209] width 24 height 24
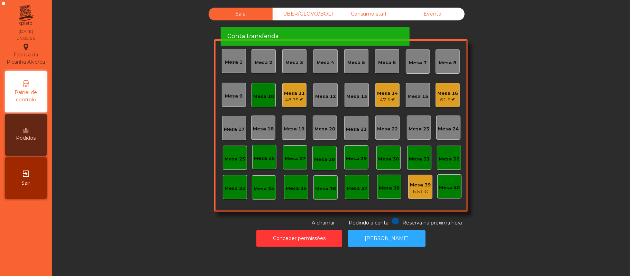
click at [266, 90] on div "Mesa 10" at bounding box center [263, 95] width 21 height 10
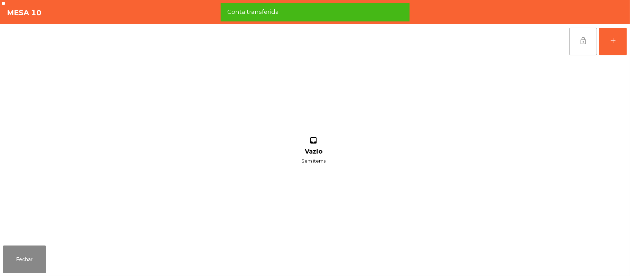
click at [575, 46] on button "lock_open" at bounding box center [583, 42] width 28 height 28
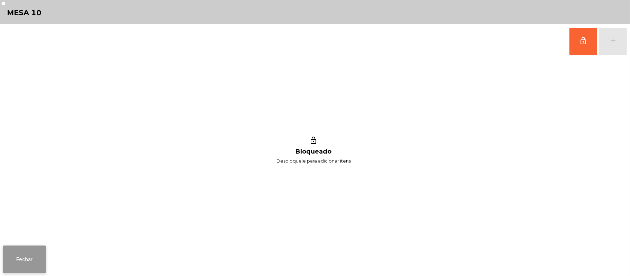
click at [35, 250] on button "Fechar" at bounding box center [24, 260] width 43 height 28
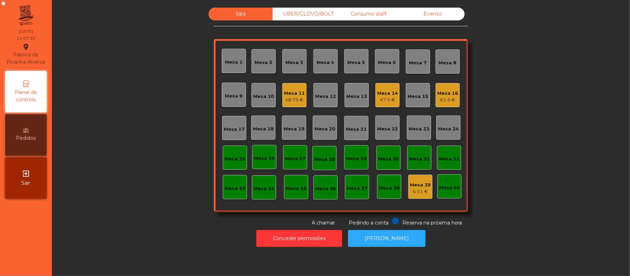
click at [316, 15] on div "UBER/GLOVO/BOLT" at bounding box center [305, 14] width 64 height 13
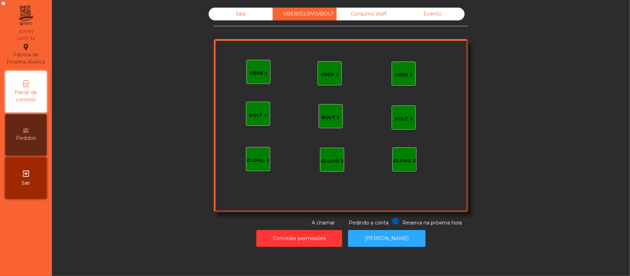
click at [258, 70] on div "UBER 1" at bounding box center [258, 73] width 18 height 7
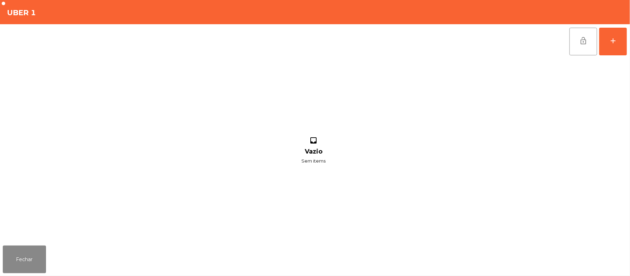
click at [627, 40] on div "lock_open add inbox Vazio Sem items" at bounding box center [315, 133] width 630 height 219
click at [625, 44] on button "add" at bounding box center [613, 42] width 28 height 28
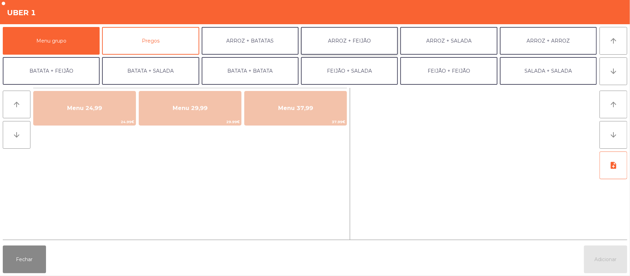
click at [352, 45] on button "ARROZ + FEIJÃO" at bounding box center [349, 41] width 97 height 28
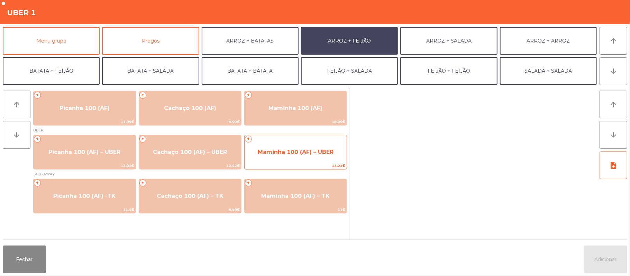
click at [292, 166] on span "13.22€" at bounding box center [296, 166] width 102 height 7
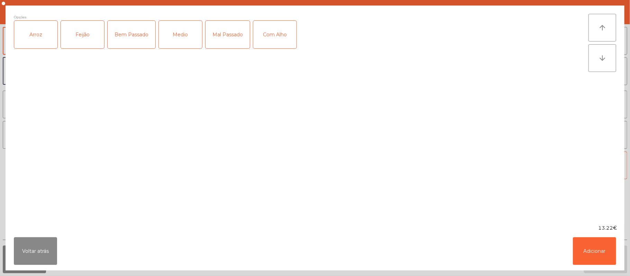
click at [35, 48] on div "Arroz" at bounding box center [35, 35] width 43 height 28
click at [68, 37] on div "Feijão" at bounding box center [82, 35] width 43 height 28
click at [130, 39] on div "Bem Passado" at bounding box center [132, 35] width 48 height 28
click at [589, 256] on button "Adicionar" at bounding box center [594, 251] width 43 height 28
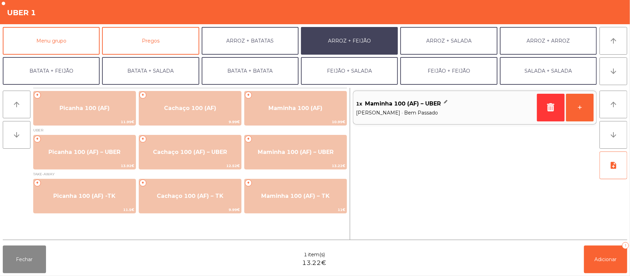
scroll to position [30, 0]
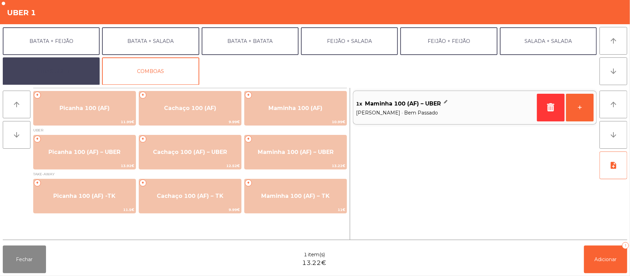
click at [79, 75] on button "EXTRAS UBER" at bounding box center [51, 71] width 97 height 28
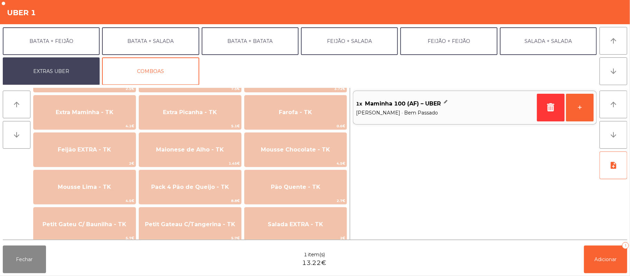
scroll to position [346, 0]
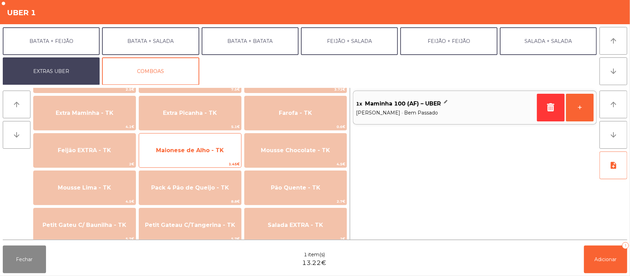
click at [211, 159] on span "Maionese de Alho - TK" at bounding box center [190, 150] width 102 height 19
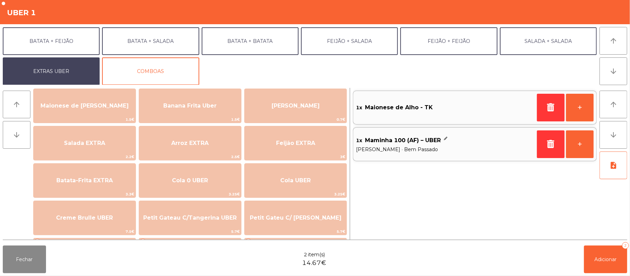
scroll to position [37, 0]
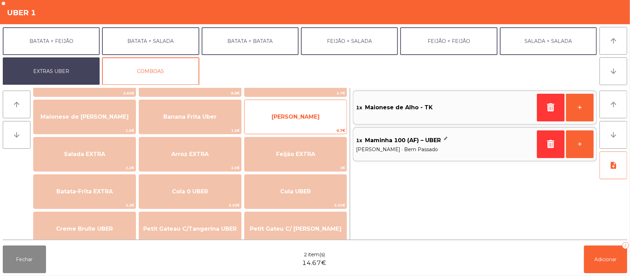
click at [290, 121] on span "[PERSON_NAME]" at bounding box center [296, 117] width 102 height 19
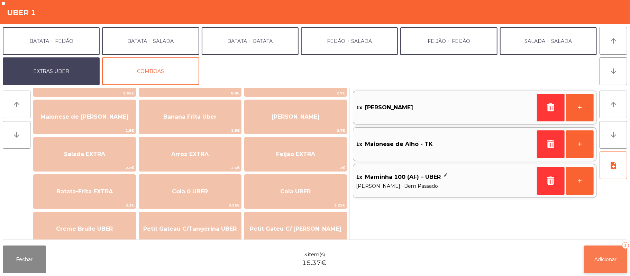
click at [607, 265] on button "Adicionar 3" at bounding box center [605, 260] width 43 height 28
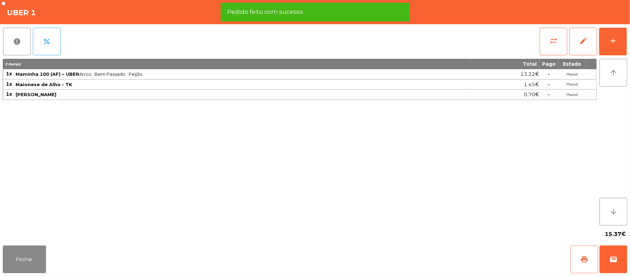
click at [571, 269] on button "print" at bounding box center [584, 260] width 28 height 28
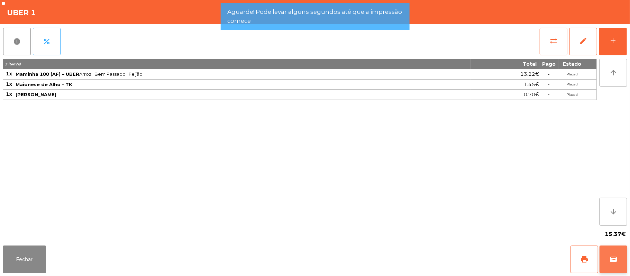
click at [620, 267] on button "wallet" at bounding box center [613, 260] width 28 height 28
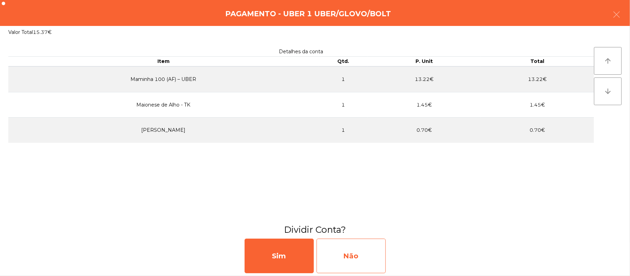
click at [365, 264] on div "Não" at bounding box center [350, 256] width 69 height 35
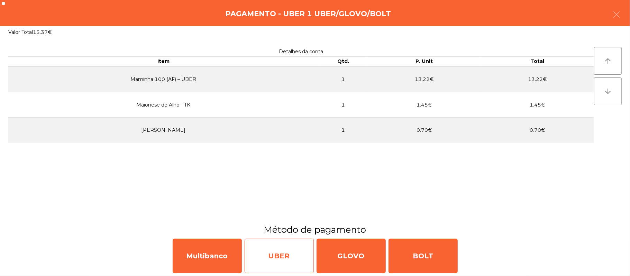
click at [284, 259] on div "UBER" at bounding box center [279, 256] width 69 height 35
select select "**"
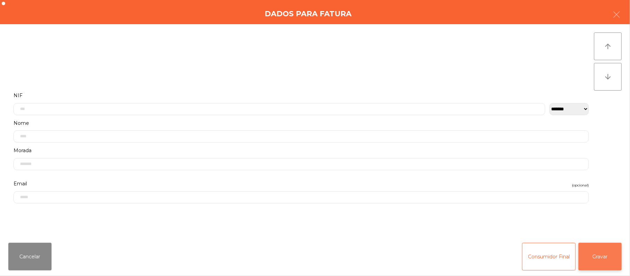
click at [607, 261] on button "Gravar" at bounding box center [599, 257] width 43 height 28
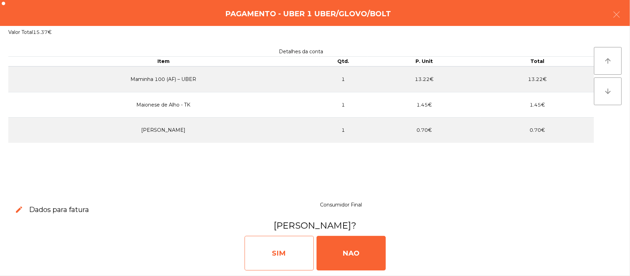
click at [281, 260] on div "SIM" at bounding box center [279, 253] width 69 height 35
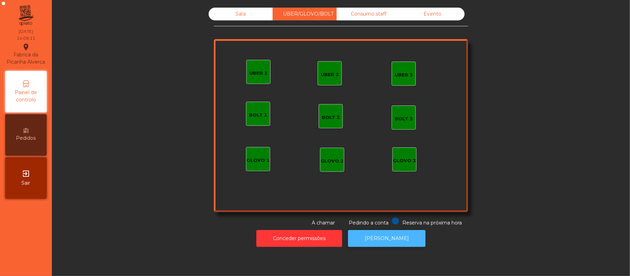
click at [405, 238] on button "[PERSON_NAME]" at bounding box center [386, 238] width 77 height 17
click at [231, 14] on div "Sala" at bounding box center [241, 14] width 64 height 13
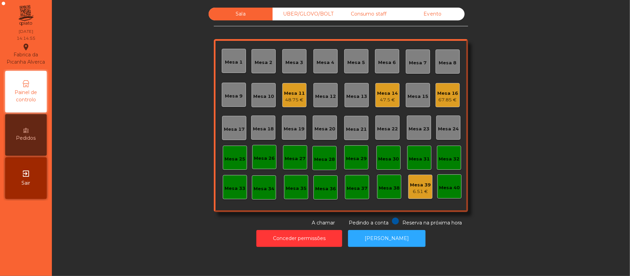
click at [414, 184] on div "Mesa 39" at bounding box center [420, 185] width 21 height 7
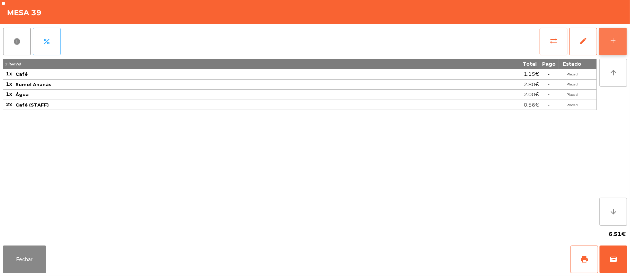
click at [612, 43] on div "add" at bounding box center [613, 41] width 8 height 8
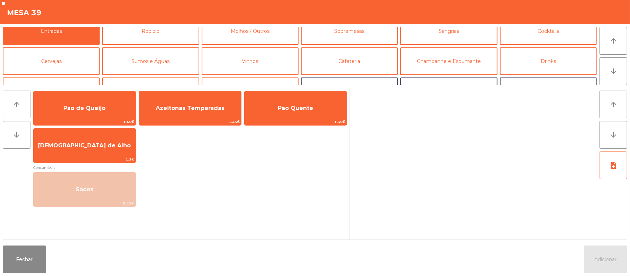
scroll to position [0, 0]
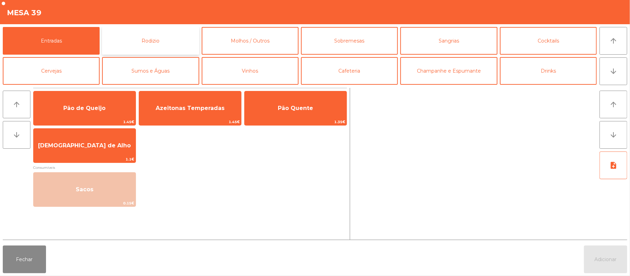
click at [149, 41] on button "Rodizio" at bounding box center [150, 41] width 97 height 28
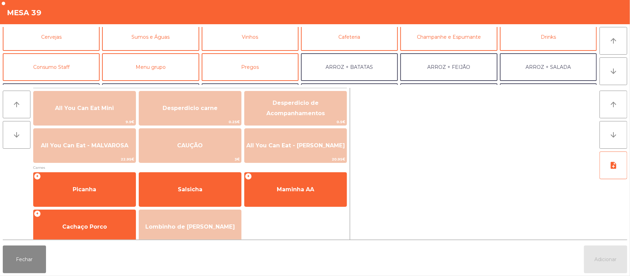
scroll to position [33, 0]
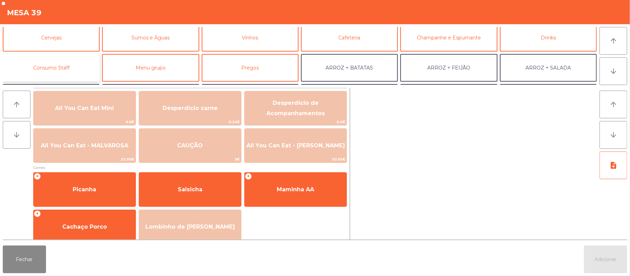
click at [63, 77] on button "Consumo Staff" at bounding box center [51, 68] width 97 height 28
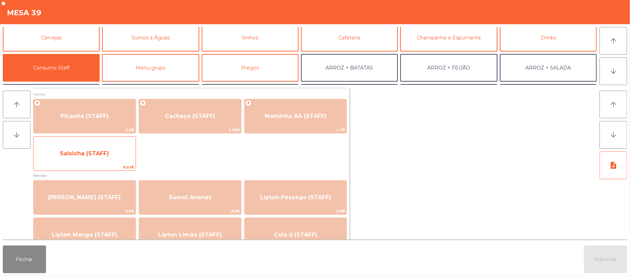
click at [104, 157] on span "Salsicha (STAFF)" at bounding box center [85, 153] width 102 height 19
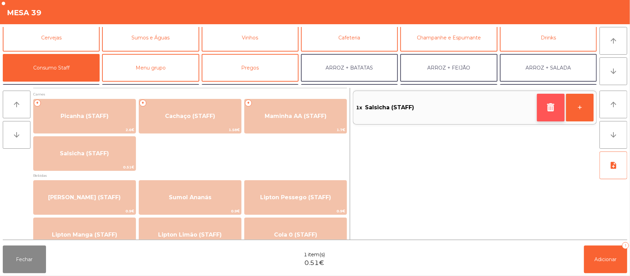
click at [545, 111] on button "button" at bounding box center [551, 108] width 28 height 28
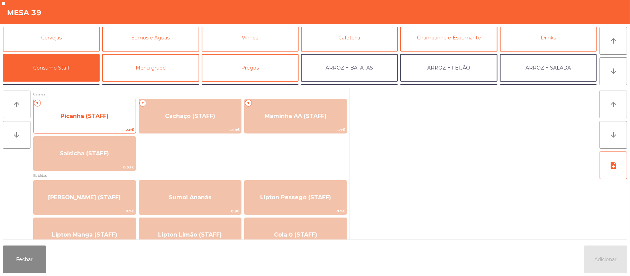
click at [75, 114] on span "Picanha (STAFF)" at bounding box center [85, 116] width 48 height 7
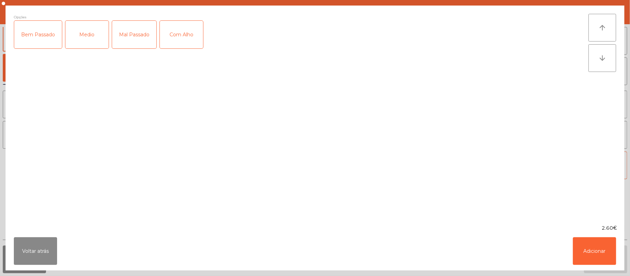
click at [133, 34] on div "Mal Passado" at bounding box center [134, 35] width 44 height 28
click at [591, 249] on button "Adicionar" at bounding box center [594, 251] width 43 height 28
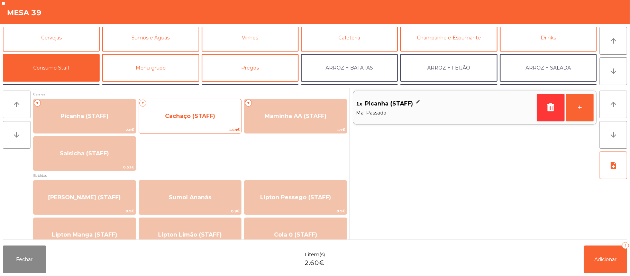
click at [179, 114] on span "Cachaço (STAFF)" at bounding box center [190, 116] width 50 height 7
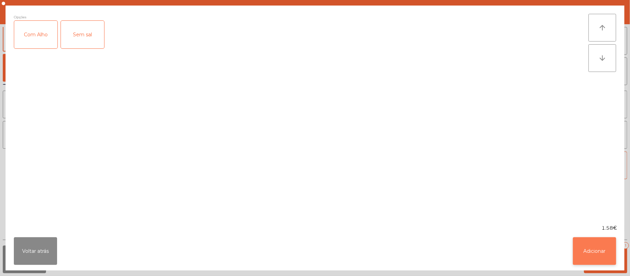
click at [592, 241] on button "Adicionar" at bounding box center [594, 251] width 43 height 28
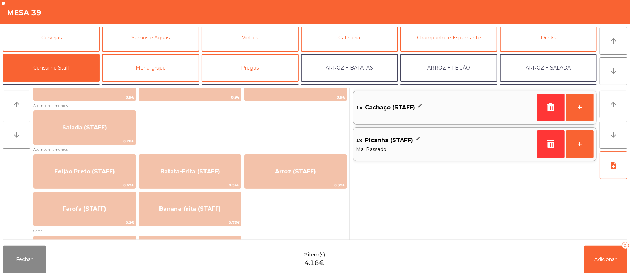
scroll to position [264, 0]
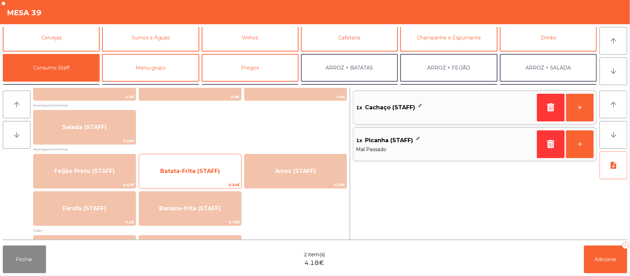
click at [190, 176] on span "Batata-Frita (STAFF)" at bounding box center [190, 171] width 102 height 19
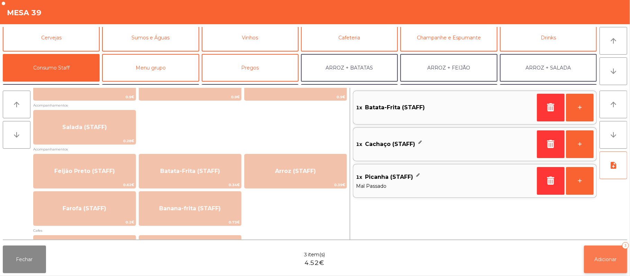
click at [603, 255] on button "Adicionar 3" at bounding box center [605, 260] width 43 height 28
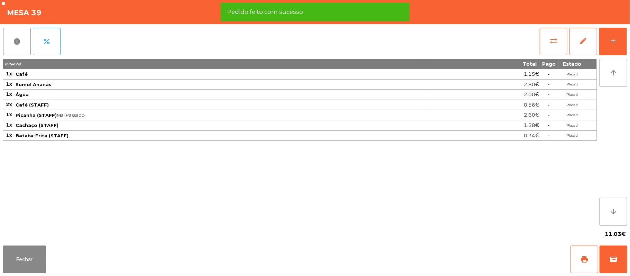
click at [629, 40] on div "report percent sync_alt edit add 8 item(s) Total Pago Estado 1x Café 1.15€ - Pl…" at bounding box center [315, 133] width 630 height 219
click at [613, 40] on div "add" at bounding box center [613, 41] width 8 height 8
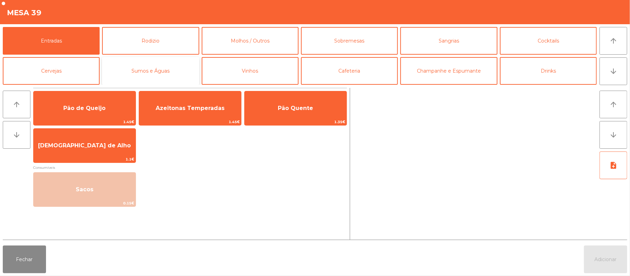
click at [161, 71] on button "Sumos e Águas" at bounding box center [150, 71] width 97 height 28
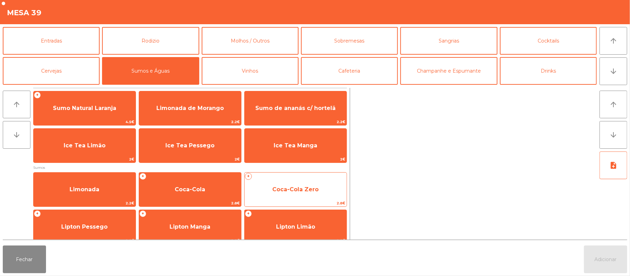
click at [299, 196] on span "Coca-Cola Zero" at bounding box center [296, 189] width 102 height 19
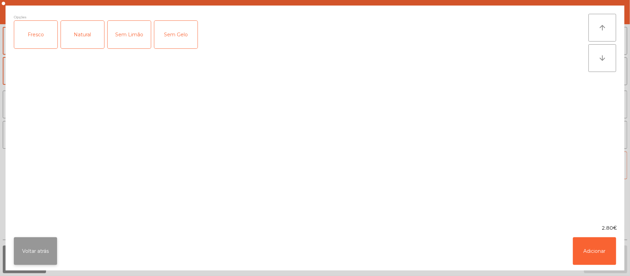
click at [39, 249] on button "Voltar atrás" at bounding box center [35, 251] width 43 height 28
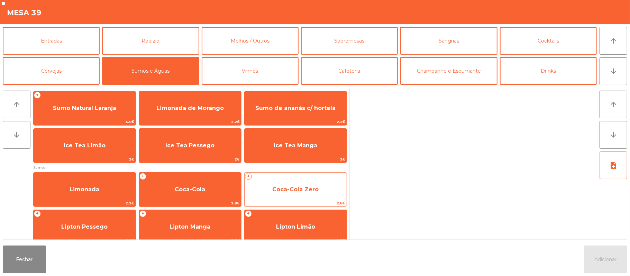
click at [297, 192] on span "Coca-Cola Zero" at bounding box center [295, 189] width 46 height 7
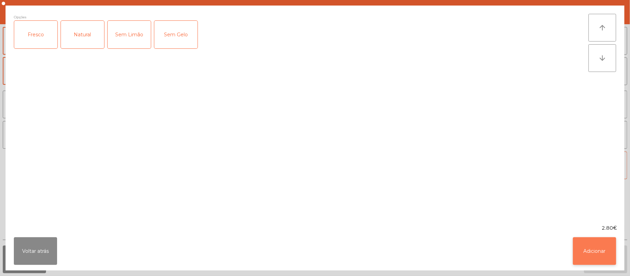
click at [592, 251] on button "Adicionar" at bounding box center [594, 251] width 43 height 28
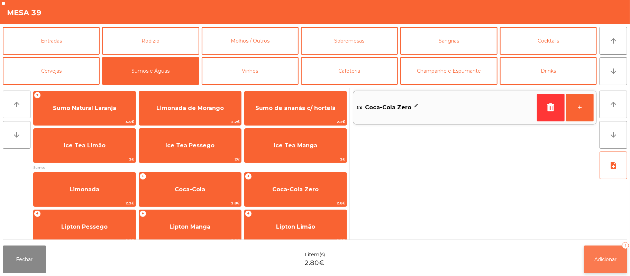
click at [607, 261] on span "Adicionar" at bounding box center [605, 259] width 22 height 6
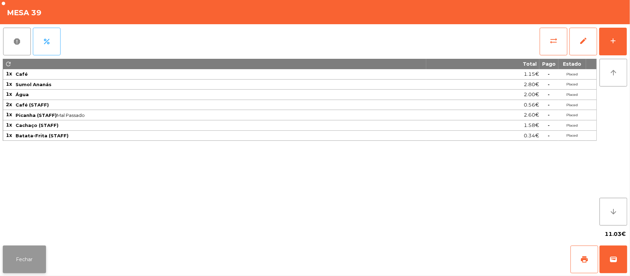
click at [22, 258] on button "Fechar" at bounding box center [24, 260] width 43 height 28
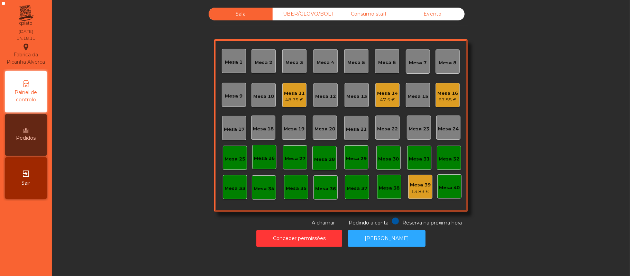
click at [286, 93] on div "Mesa 11" at bounding box center [294, 93] width 21 height 7
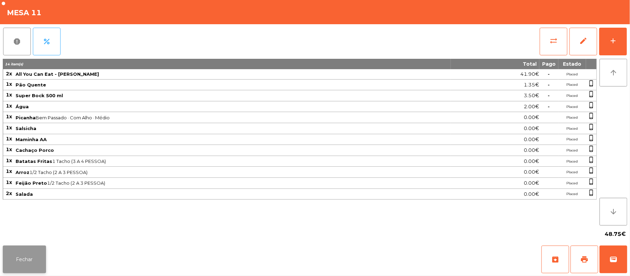
click at [21, 255] on button "Fechar" at bounding box center [24, 260] width 43 height 28
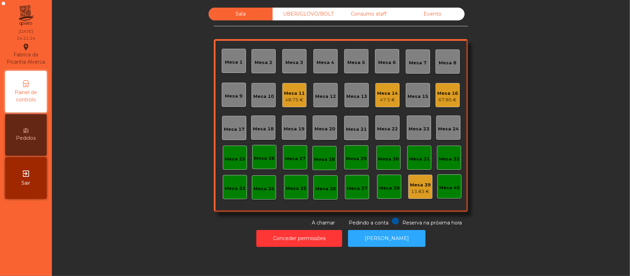
click at [291, 101] on div "48.75 €" at bounding box center [294, 99] width 21 height 7
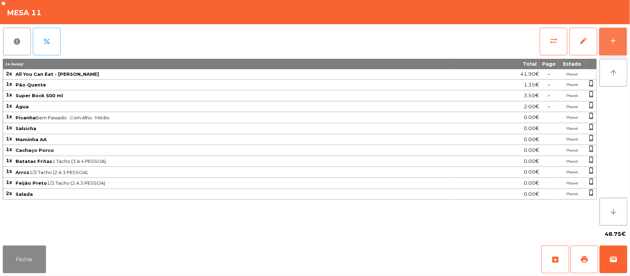
click at [607, 35] on button "add" at bounding box center [613, 42] width 28 height 28
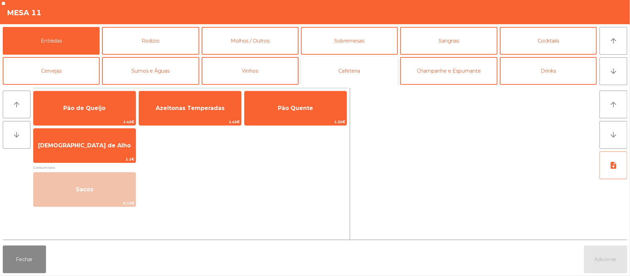
click at [345, 79] on button "Cafeteria" at bounding box center [349, 71] width 97 height 28
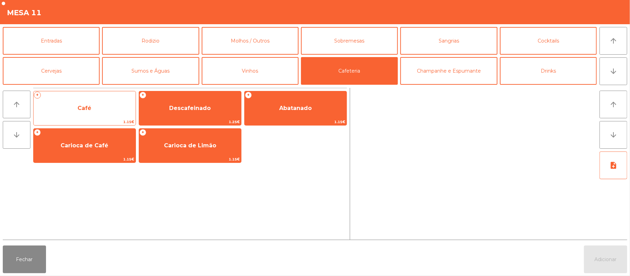
click at [84, 108] on span "Café" at bounding box center [84, 108] width 14 height 7
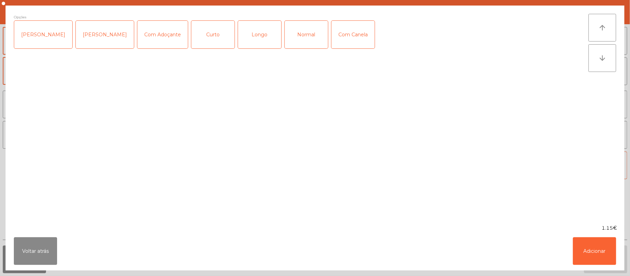
click at [293, 44] on div "Normal" at bounding box center [306, 35] width 43 height 28
click at [588, 249] on button "Adicionar" at bounding box center [594, 251] width 43 height 28
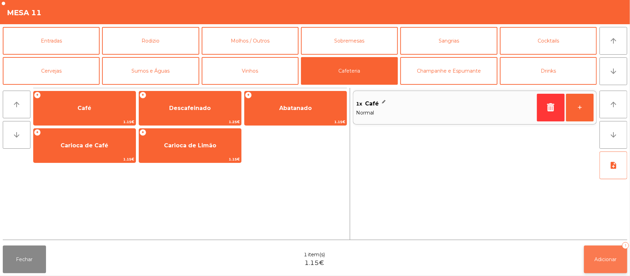
click at [593, 261] on button "Adicionar 1" at bounding box center [605, 260] width 43 height 28
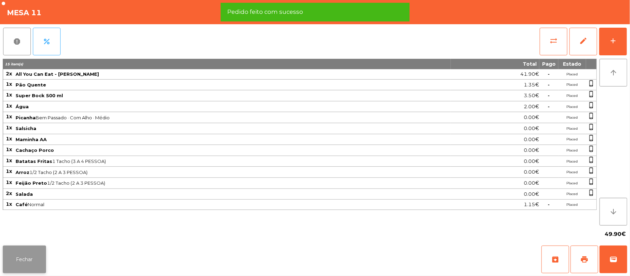
click at [37, 271] on button "Fechar" at bounding box center [24, 260] width 43 height 28
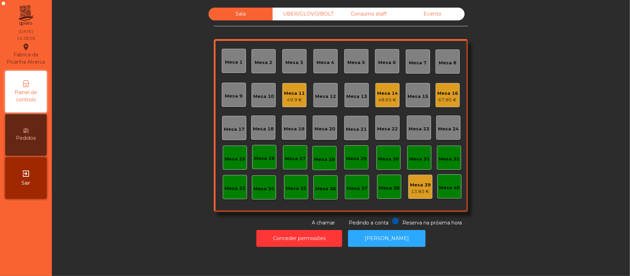
click at [293, 93] on div "Mesa 11" at bounding box center [294, 93] width 21 height 7
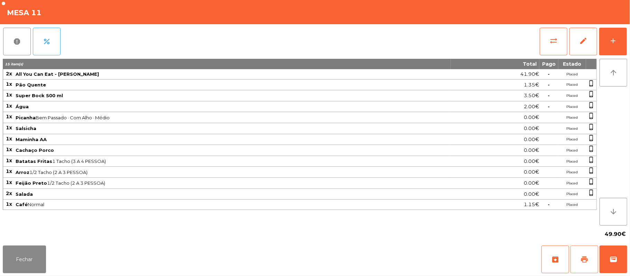
click at [587, 261] on span "print" at bounding box center [584, 259] width 8 height 8
click at [14, 250] on button "Fechar" at bounding box center [24, 260] width 43 height 28
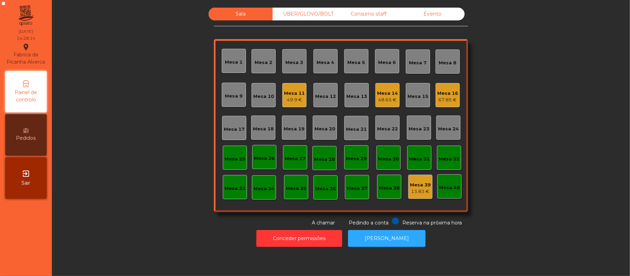
click at [380, 100] on div "48.65 €" at bounding box center [387, 99] width 21 height 7
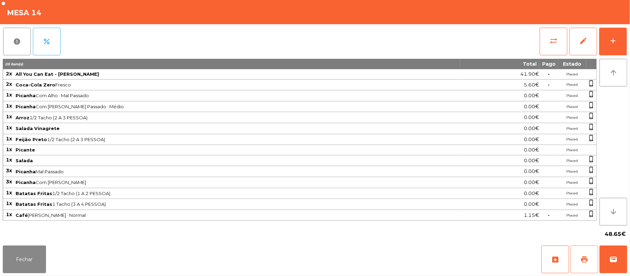
click at [581, 263] on span "print" at bounding box center [584, 259] width 8 height 8
click at [606, 264] on button "wallet" at bounding box center [613, 260] width 28 height 28
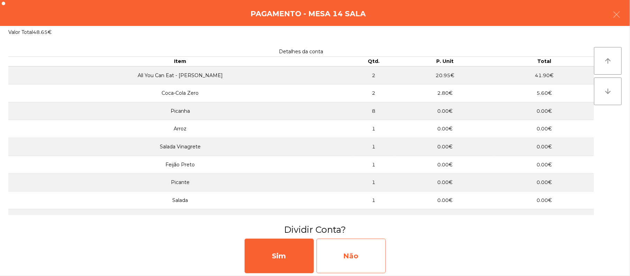
click at [359, 258] on div "Não" at bounding box center [350, 256] width 69 height 35
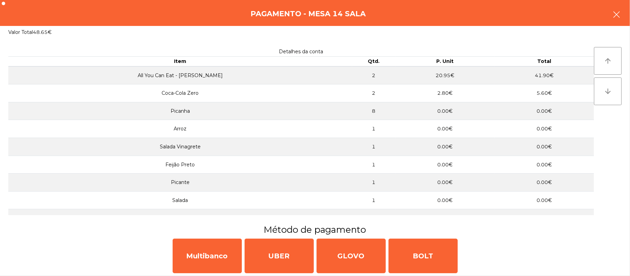
click at [621, 12] on button "button" at bounding box center [616, 15] width 19 height 21
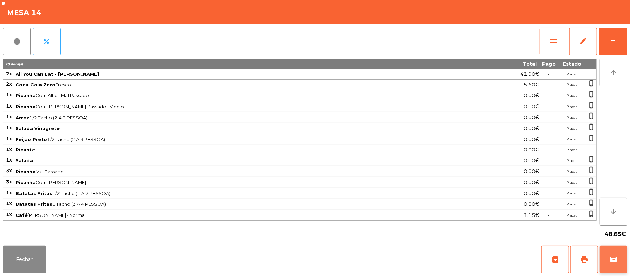
click at [613, 261] on span "wallet" at bounding box center [613, 259] width 8 height 8
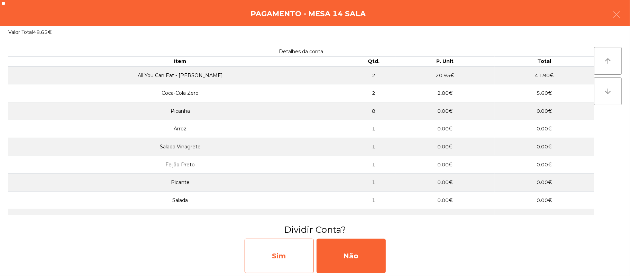
click at [266, 271] on div "Sim" at bounding box center [279, 256] width 69 height 35
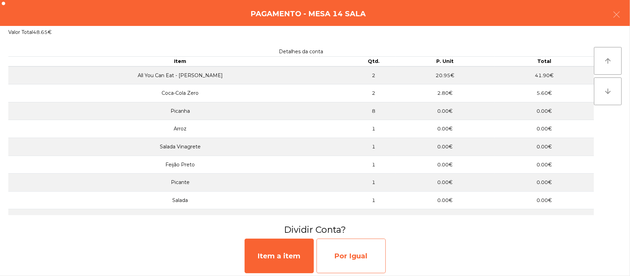
click at [358, 254] on div "Por Igual" at bounding box center [350, 256] width 69 height 35
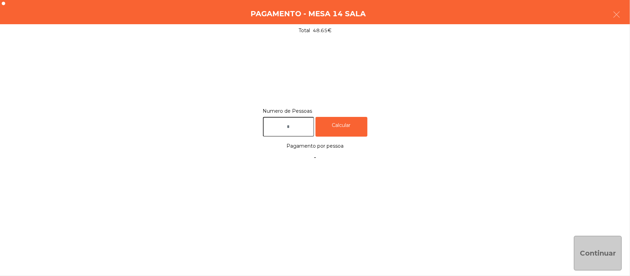
click at [303, 125] on input "text" at bounding box center [288, 127] width 51 height 20
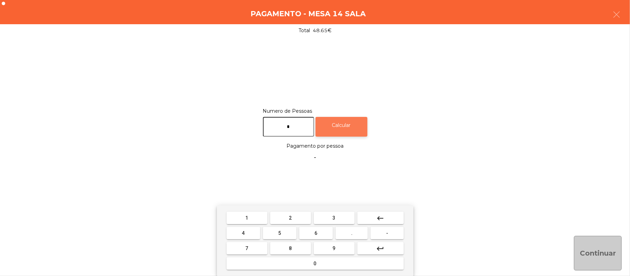
type input "*"
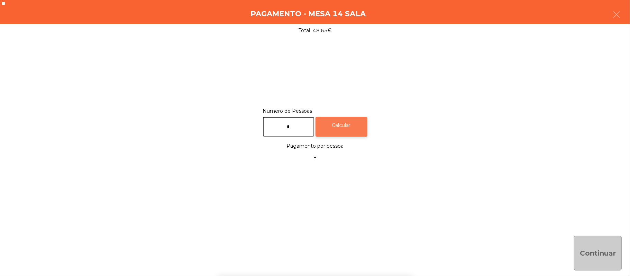
click at [350, 127] on div "Calcular" at bounding box center [341, 127] width 52 height 20
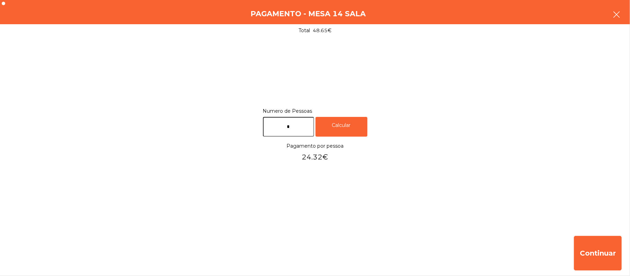
click at [610, 19] on button "button" at bounding box center [616, 15] width 19 height 21
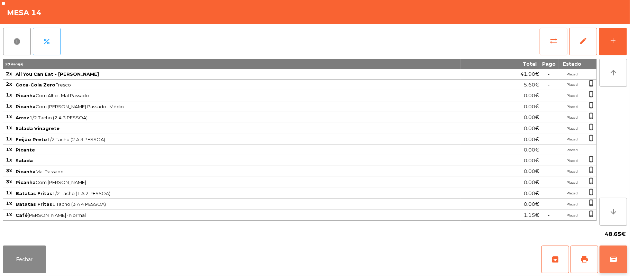
click at [609, 263] on span "wallet" at bounding box center [613, 259] width 8 height 8
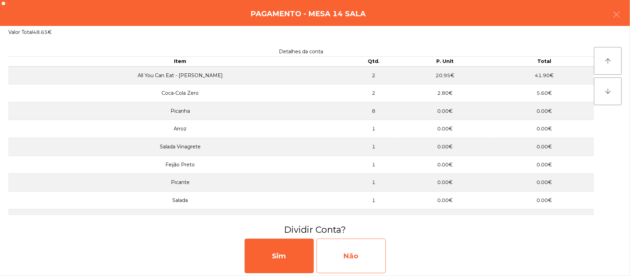
click at [341, 256] on div "Não" at bounding box center [350, 256] width 69 height 35
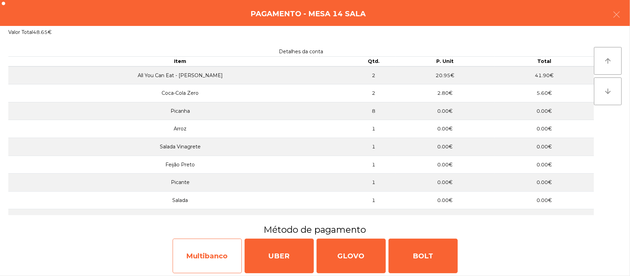
click at [209, 255] on div "Multibanco" at bounding box center [207, 256] width 69 height 35
select select "**"
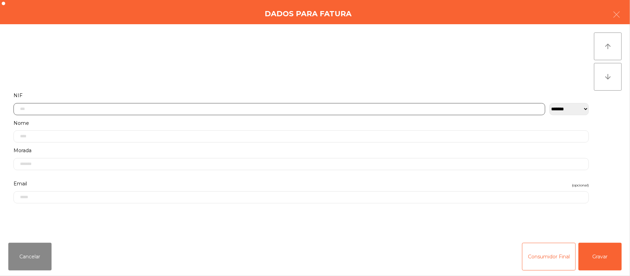
click at [229, 109] on input "text" at bounding box center [279, 109] width 532 height 12
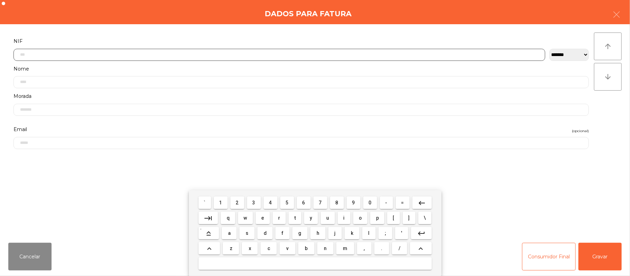
scroll to position [58, 0]
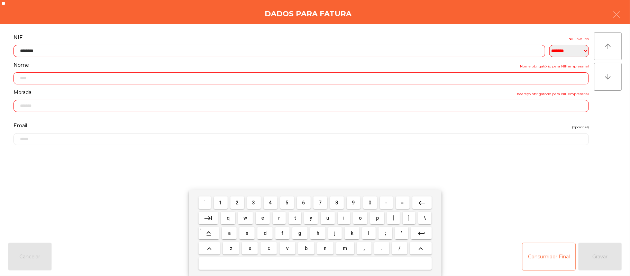
type input "*********"
type input "**********"
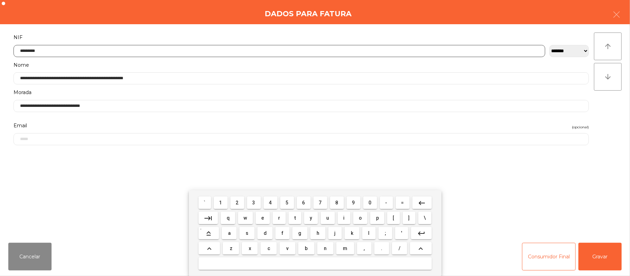
type input "*********"
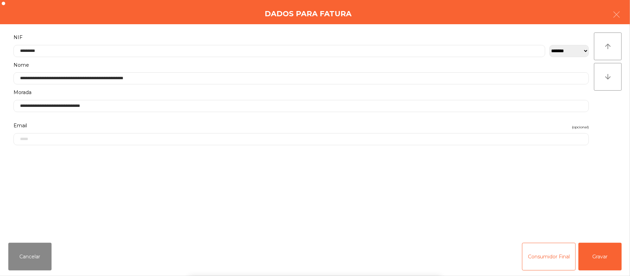
click at [603, 261] on div "` 1 2 3 4 5 6 7 8 9 0 - = keyboard_backspace keyboard_tab q w e r t y u i o p […" at bounding box center [315, 233] width 630 height 86
click at [603, 255] on button "Gravar" at bounding box center [599, 257] width 43 height 28
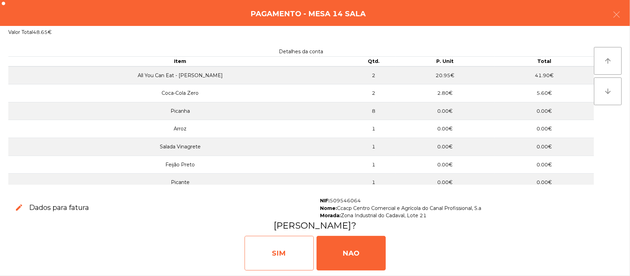
click at [289, 255] on div "SIM" at bounding box center [279, 253] width 69 height 35
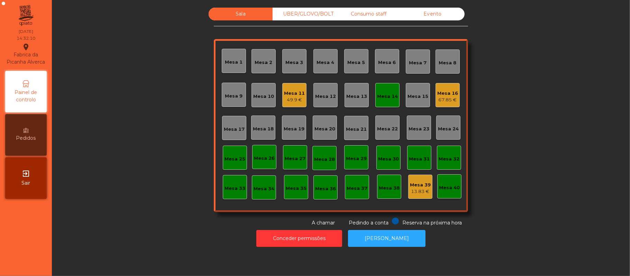
click at [298, 98] on div "49.9 €" at bounding box center [294, 99] width 21 height 7
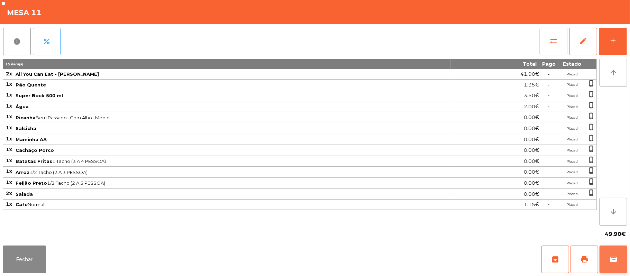
click at [606, 259] on button "wallet" at bounding box center [613, 260] width 28 height 28
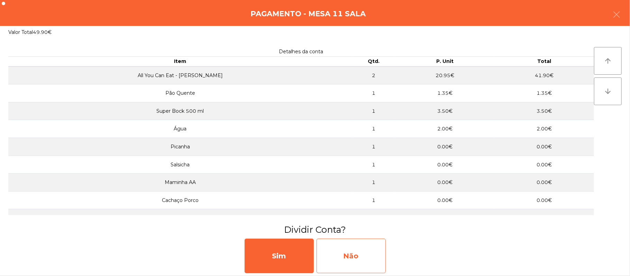
click at [360, 264] on div "Não" at bounding box center [350, 256] width 69 height 35
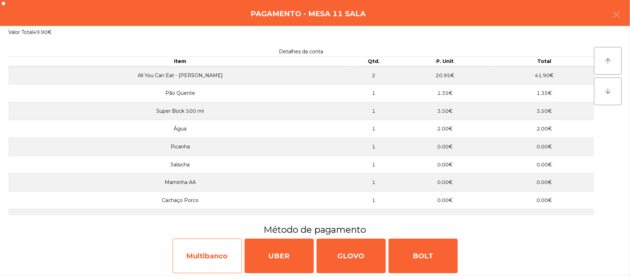
click at [193, 256] on div "Multibanco" at bounding box center [207, 256] width 69 height 35
select select "**"
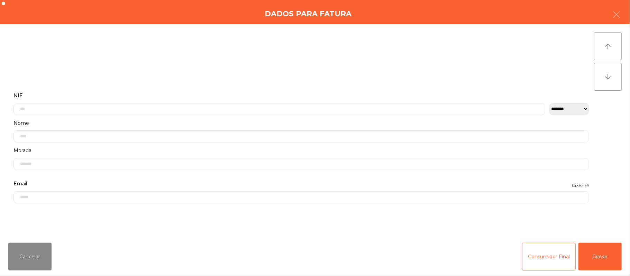
click at [234, 121] on label "Nome" at bounding box center [300, 123] width 575 height 9
click at [234, 103] on input "text" at bounding box center [279, 103] width 532 height 12
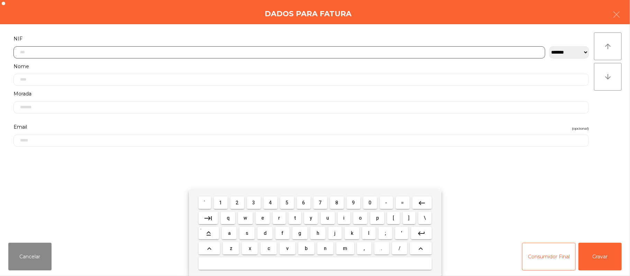
scroll to position [58, 0]
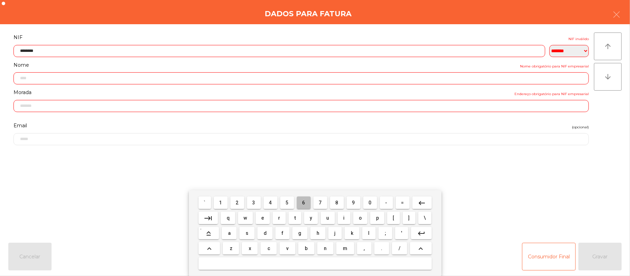
type input "*********"
type input "**********"
type input "*******"
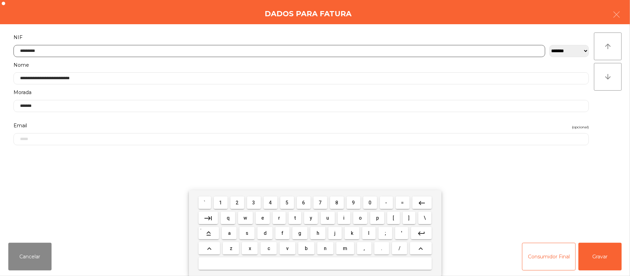
type input "*********"
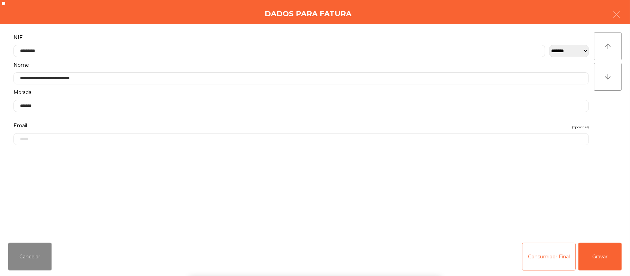
click at [594, 263] on div "` 1 2 3 4 5 6 7 8 9 0 - = keyboard_backspace keyboard_tab q w e r t y u i o p […" at bounding box center [315, 233] width 630 height 86
click at [598, 259] on button "Gravar" at bounding box center [599, 257] width 43 height 28
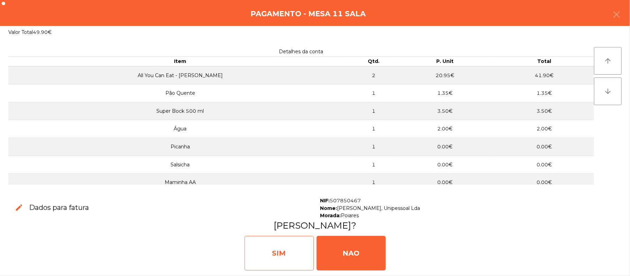
click at [291, 260] on div "SIM" at bounding box center [279, 253] width 69 height 35
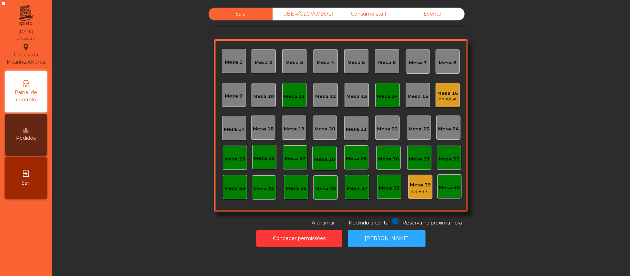
click at [286, 100] on div "Mesa 11" at bounding box center [294, 95] width 24 height 24
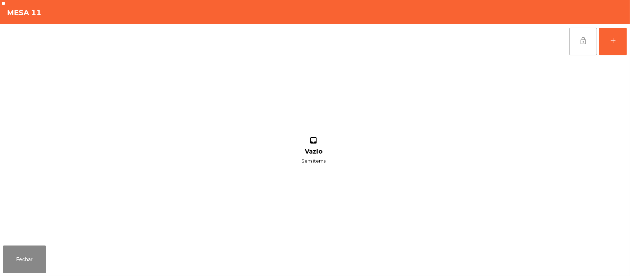
click at [592, 48] on button "lock_open" at bounding box center [583, 42] width 28 height 28
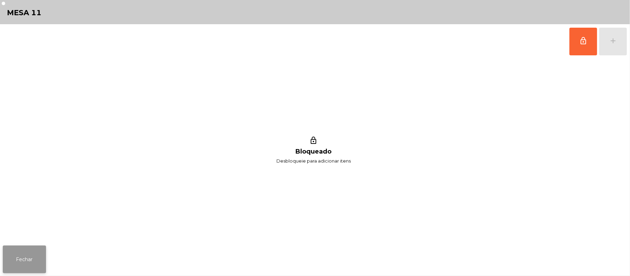
click at [27, 266] on button "Fechar" at bounding box center [24, 260] width 43 height 28
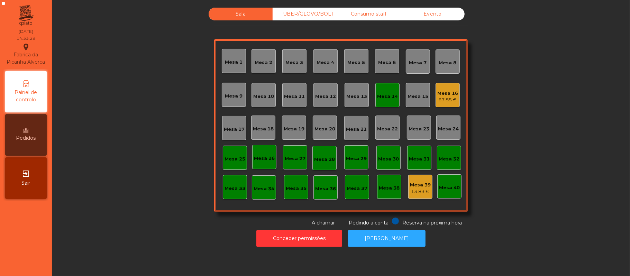
click at [382, 103] on div "Mesa 14" at bounding box center [387, 95] width 24 height 24
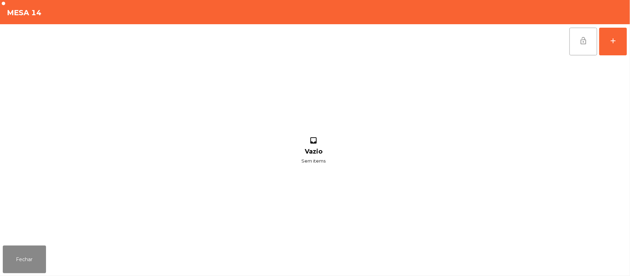
click at [577, 47] on button "lock_open" at bounding box center [583, 42] width 28 height 28
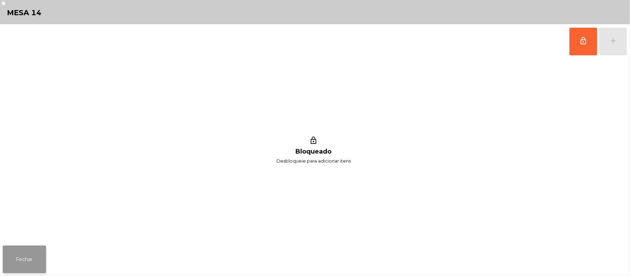
click at [36, 248] on button "Fechar" at bounding box center [24, 260] width 43 height 28
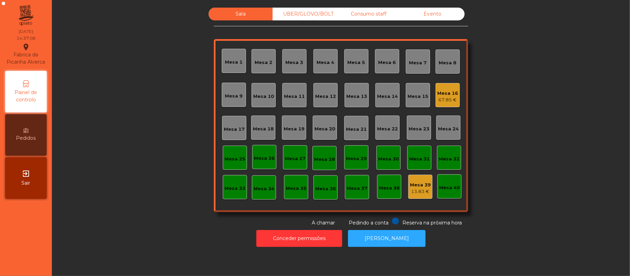
click at [440, 98] on div "67.85 €" at bounding box center [447, 99] width 21 height 7
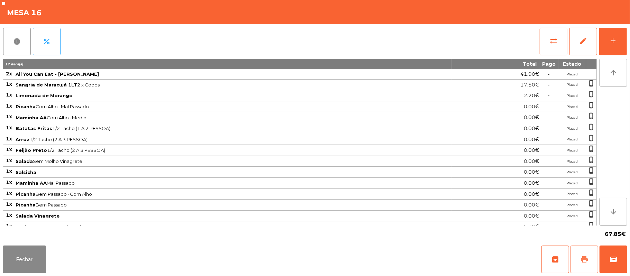
click at [580, 259] on button "print" at bounding box center [584, 260] width 28 height 28
click at [624, 267] on button "wallet" at bounding box center [613, 260] width 28 height 28
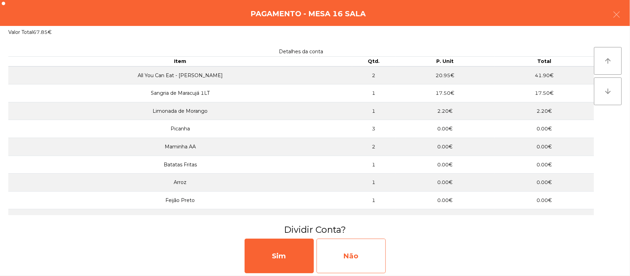
click at [357, 264] on div "Não" at bounding box center [350, 256] width 69 height 35
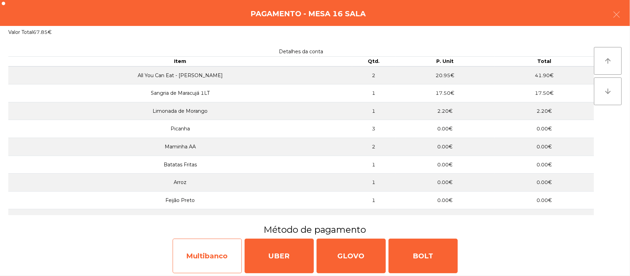
click at [202, 262] on div "Multibanco" at bounding box center [207, 256] width 69 height 35
select select "**"
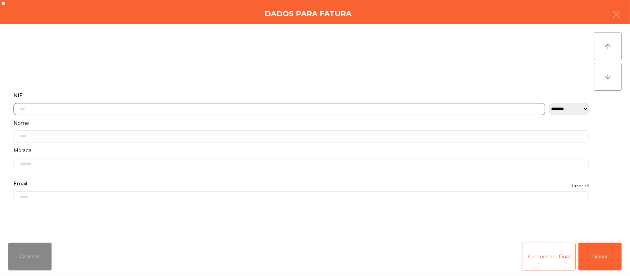
click at [210, 109] on input "text" at bounding box center [279, 109] width 532 height 12
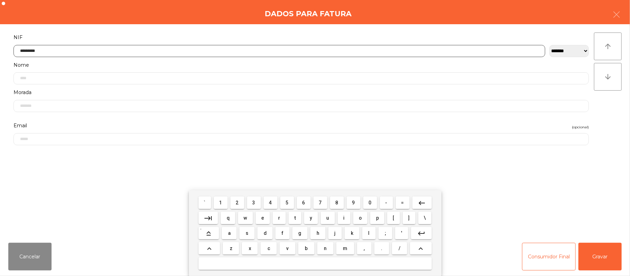
type input "*********"
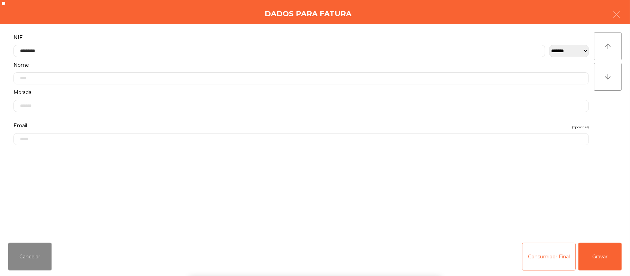
click at [596, 267] on div "` 1 2 3 4 5 6 7 8 9 0 - = keyboard_backspace keyboard_tab q w e r t y u i o p […" at bounding box center [315, 233] width 630 height 86
click at [598, 257] on button "Gravar" at bounding box center [599, 257] width 43 height 28
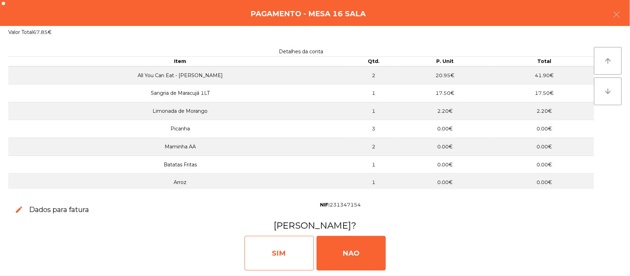
click at [294, 256] on div "SIM" at bounding box center [279, 253] width 69 height 35
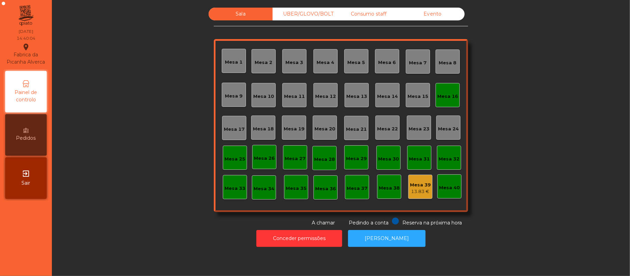
click at [443, 103] on div "Mesa 16" at bounding box center [447, 95] width 24 height 24
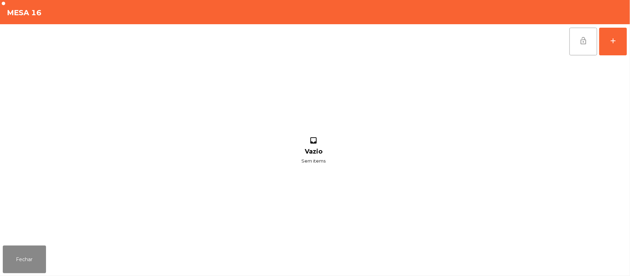
click at [577, 44] on button "lock_open" at bounding box center [583, 42] width 28 height 28
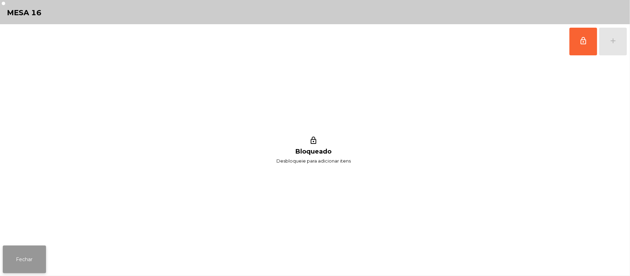
click at [6, 256] on button "Fechar" at bounding box center [24, 260] width 43 height 28
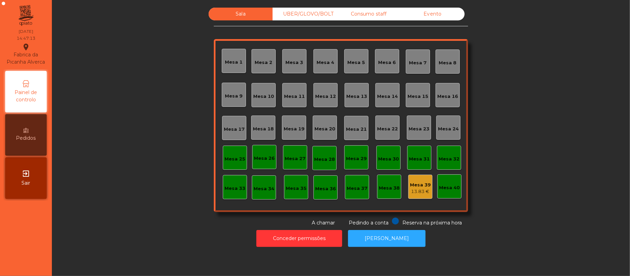
click at [326, 17] on div "UBER/GLOVO/BOLT" at bounding box center [305, 14] width 64 height 13
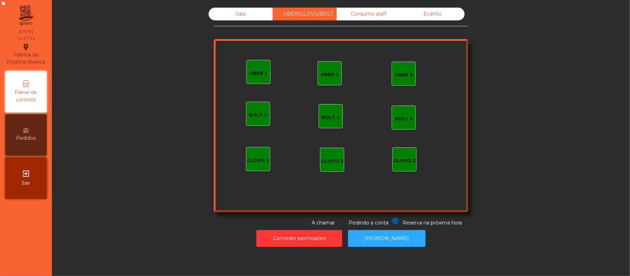
click at [371, 19] on div "Consumo staff" at bounding box center [368, 14] width 64 height 13
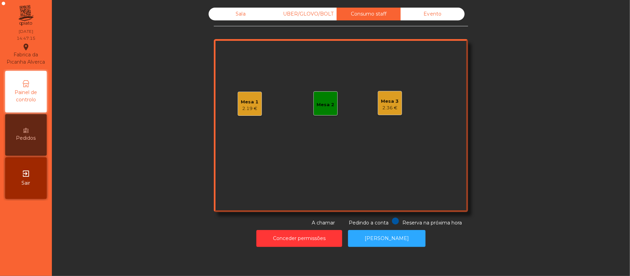
click at [250, 103] on div "Mesa 1" at bounding box center [250, 102] width 18 height 7
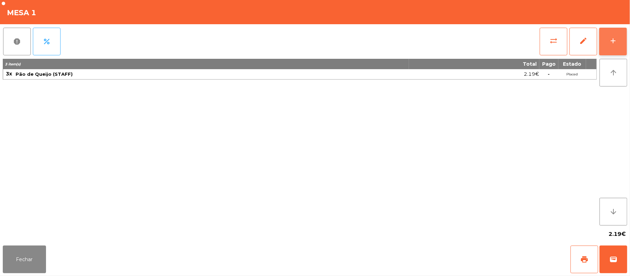
click at [622, 45] on button "add" at bounding box center [613, 42] width 28 height 28
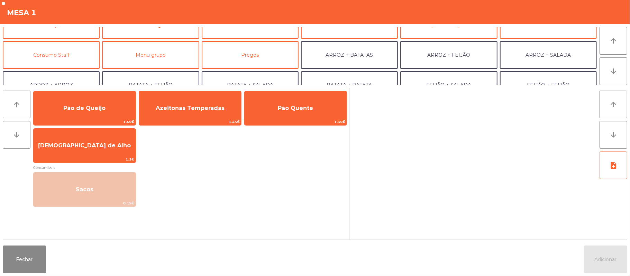
scroll to position [46, 0]
click at [68, 53] on button "Consumo Staff" at bounding box center [51, 55] width 97 height 28
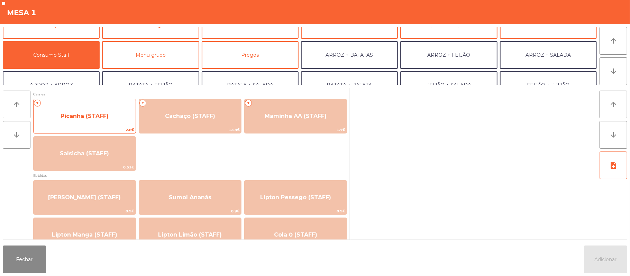
click at [115, 118] on span "Picanha (STAFF)" at bounding box center [85, 116] width 102 height 19
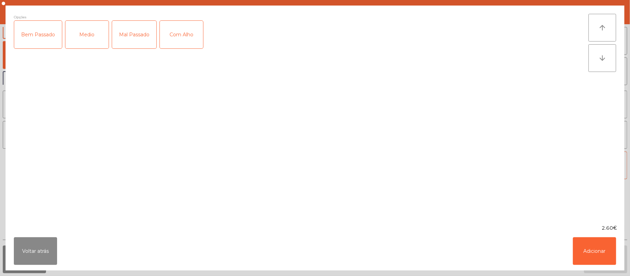
click at [86, 43] on div "Medio" at bounding box center [86, 35] width 43 height 28
click at [125, 40] on div "Mal Passado" at bounding box center [134, 35] width 44 height 28
click at [183, 33] on div "Com Alho" at bounding box center [181, 35] width 43 height 28
click at [594, 246] on button "Adicionar" at bounding box center [594, 251] width 43 height 28
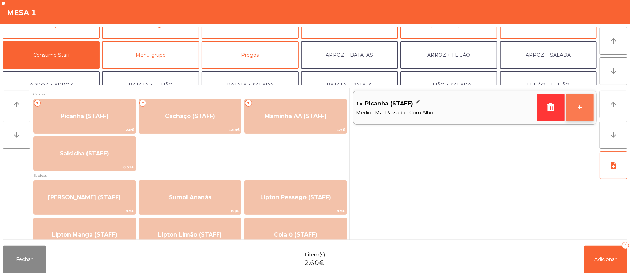
click at [585, 104] on button "+" at bounding box center [580, 108] width 28 height 28
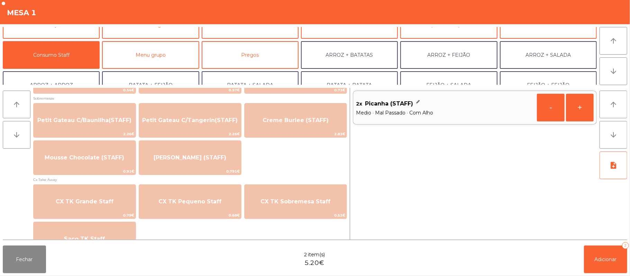
scroll to position [538, 0]
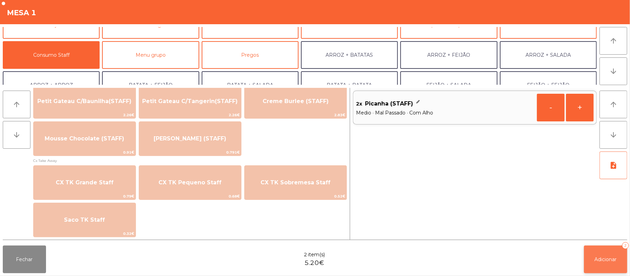
click at [597, 258] on span "Adicionar" at bounding box center [605, 259] width 22 height 6
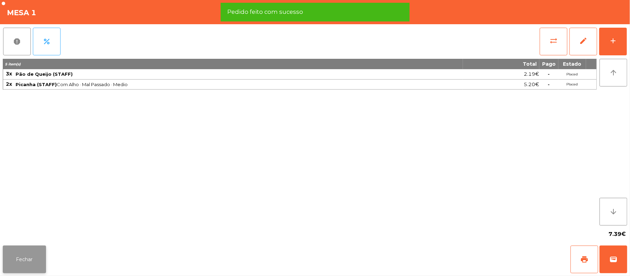
click at [25, 261] on button "Fechar" at bounding box center [24, 260] width 43 height 28
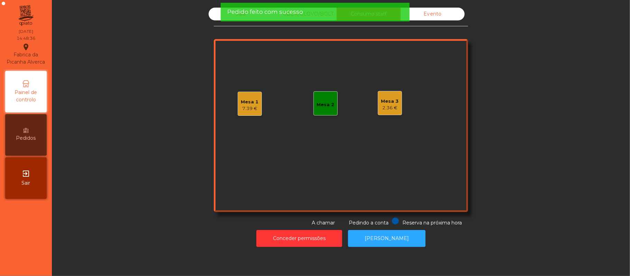
click at [381, 109] on div "2.36 €" at bounding box center [390, 107] width 18 height 7
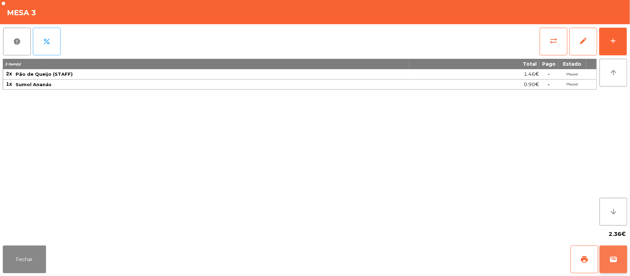
click at [617, 264] on button "wallet" at bounding box center [613, 260] width 28 height 28
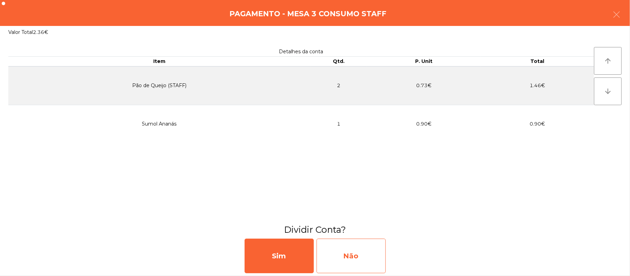
click at [365, 252] on div "Não" at bounding box center [350, 256] width 69 height 35
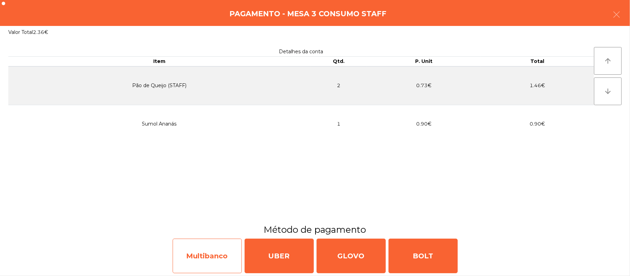
click at [220, 248] on div "Multibanco" at bounding box center [207, 256] width 69 height 35
select select "**"
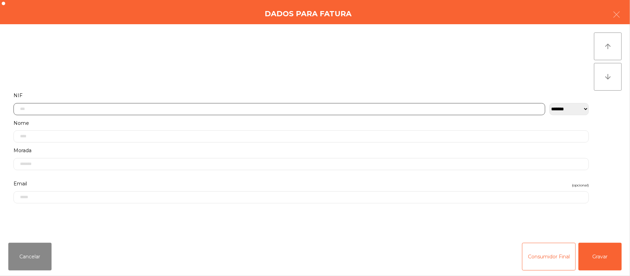
click at [195, 108] on input "text" at bounding box center [279, 109] width 532 height 12
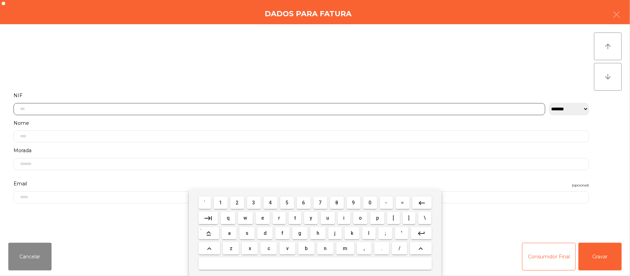
scroll to position [58, 0]
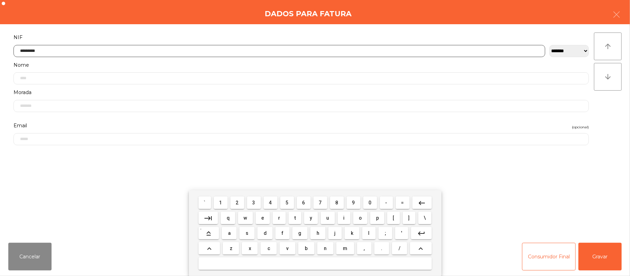
type input "*********"
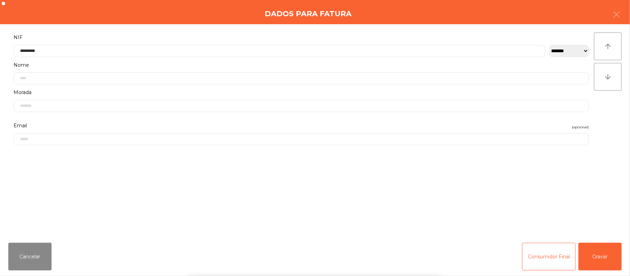
click at [601, 248] on div "` 1 2 3 4 5 6 7 8 9 0 - = keyboard_backspace keyboard_tab q w e r t y u i o p […" at bounding box center [315, 233] width 630 height 86
click at [599, 257] on button "Gravar" at bounding box center [599, 257] width 43 height 28
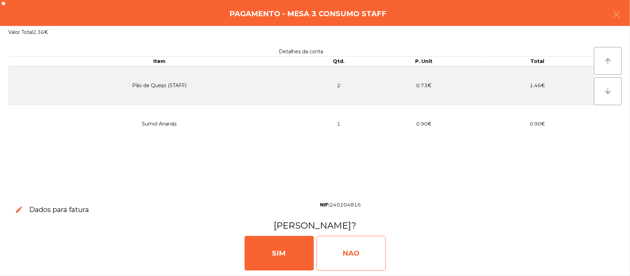
click at [349, 257] on div "NAO" at bounding box center [350, 253] width 69 height 35
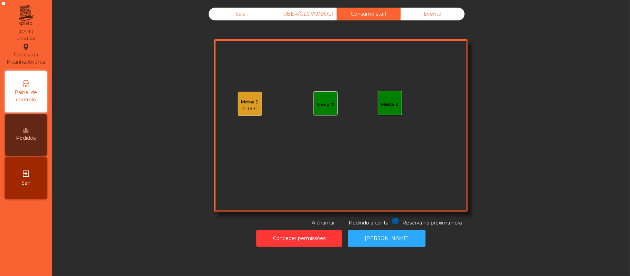
click at [237, 14] on div "Sala" at bounding box center [241, 14] width 64 height 13
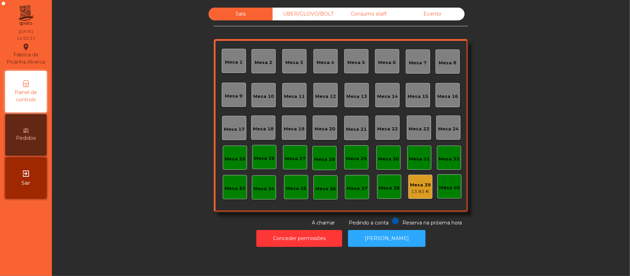
click at [317, 10] on div "UBER/GLOVO/BOLT" at bounding box center [305, 14] width 64 height 13
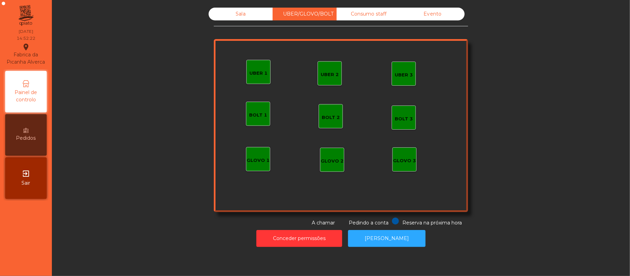
click at [362, 16] on div "Consumo staff" at bounding box center [368, 14] width 64 height 13
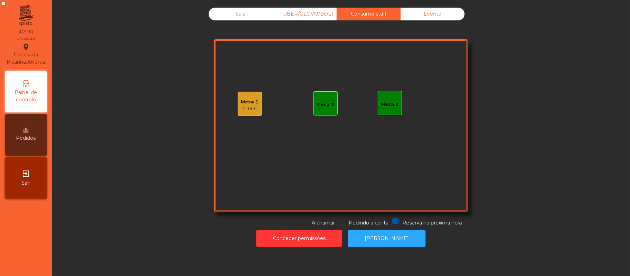
click at [439, 18] on div "Evento" at bounding box center [432, 14] width 64 height 13
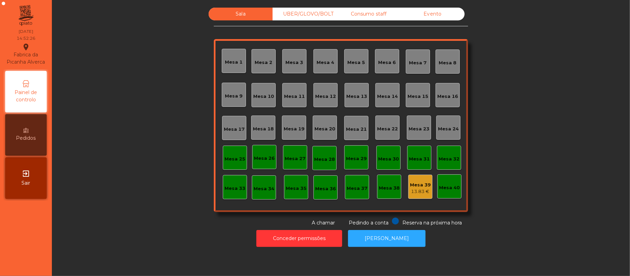
click at [365, 15] on div "Consumo staff" at bounding box center [368, 14] width 64 height 13
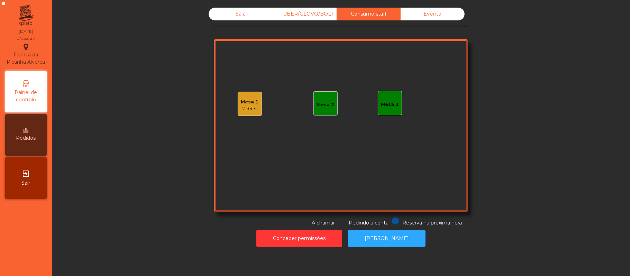
click at [252, 108] on div "7.39 €" at bounding box center [250, 108] width 18 height 7
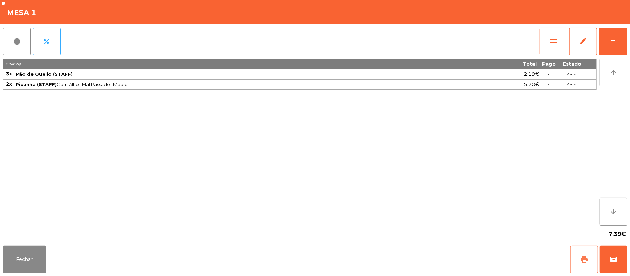
click at [581, 269] on button "print" at bounding box center [584, 260] width 28 height 28
click at [28, 266] on button "Fechar" at bounding box center [24, 260] width 43 height 28
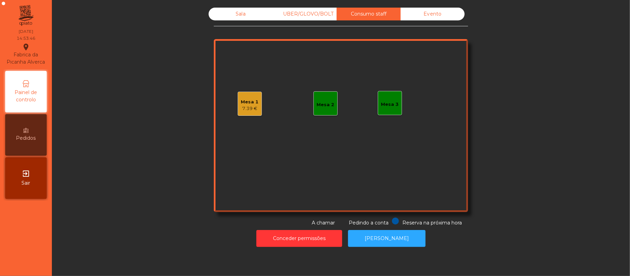
click at [295, 31] on div "Sala UBER/GLOVO/BOLT Consumo staff Evento Mesa 1 7.39 € Mesa 2 Mesa 3 Reserva n…" at bounding box center [341, 117] width 254 height 219
click at [280, 17] on div "UBER/GLOVO/BOLT" at bounding box center [305, 14] width 64 height 13
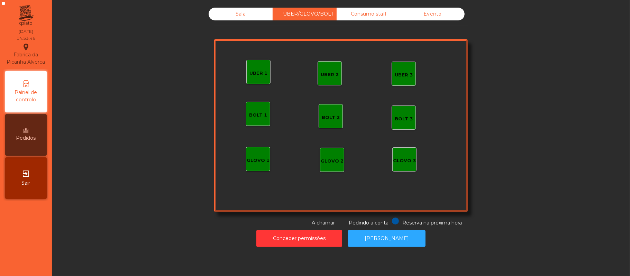
click at [242, 17] on div "Sala" at bounding box center [241, 14] width 64 height 13
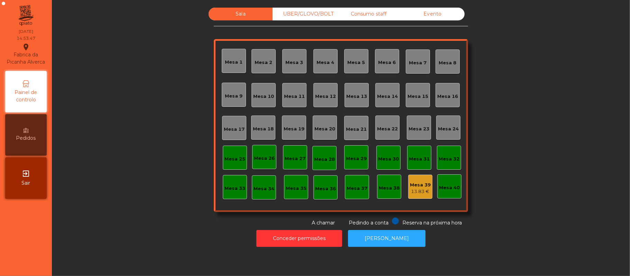
click at [371, 14] on div "Consumo staff" at bounding box center [368, 14] width 64 height 13
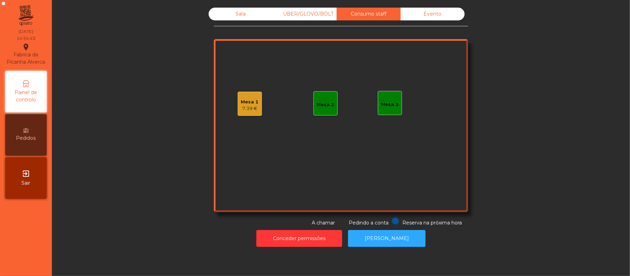
click at [454, 8] on div "Evento" at bounding box center [432, 14] width 64 height 13
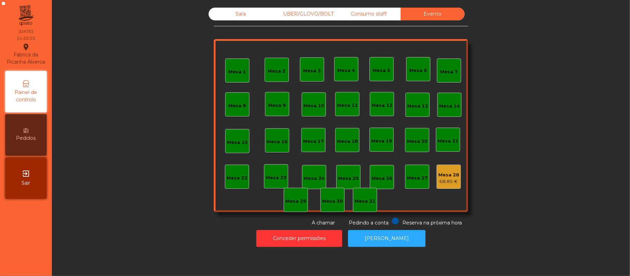
click at [244, 20] on div "Sala" at bounding box center [241, 14] width 64 height 13
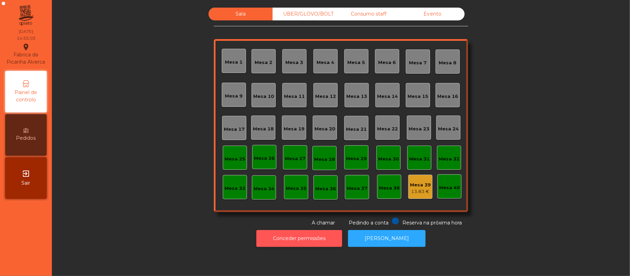
click at [317, 238] on button "Conceder permissões" at bounding box center [299, 238] width 86 height 17
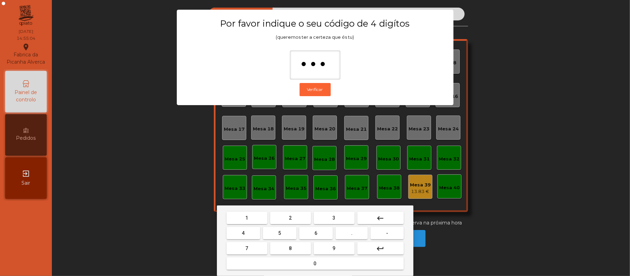
type input "****"
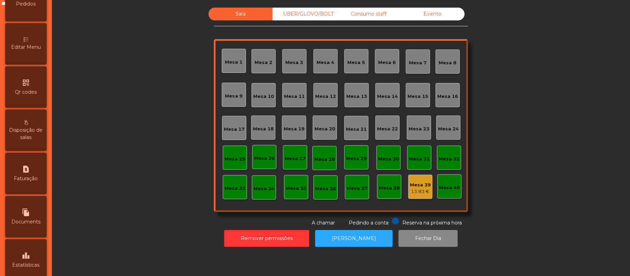
click at [35, 225] on span "Documents" at bounding box center [25, 221] width 29 height 7
select select "*"
select select "****"
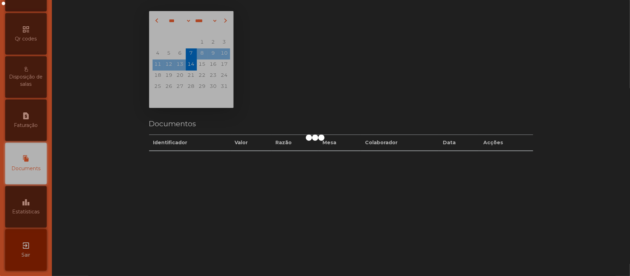
scroll to position [194, 0]
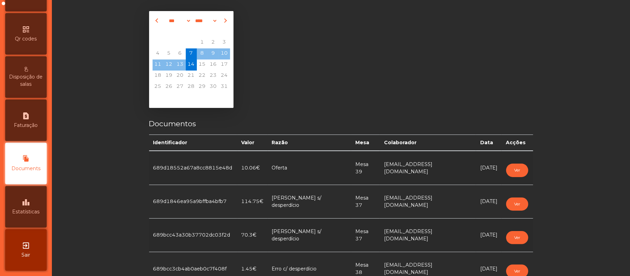
click at [42, 206] on div "leaderboard Estatísticas" at bounding box center [25, 206] width 41 height 41
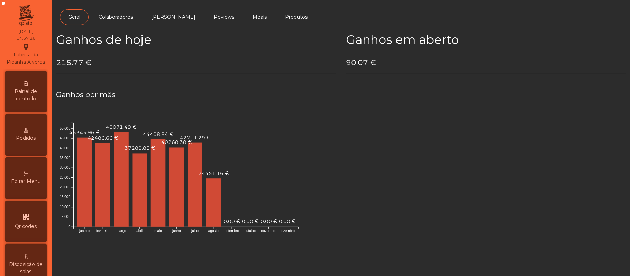
click at [31, 97] on span "Painel de controlo" at bounding box center [26, 95] width 38 height 15
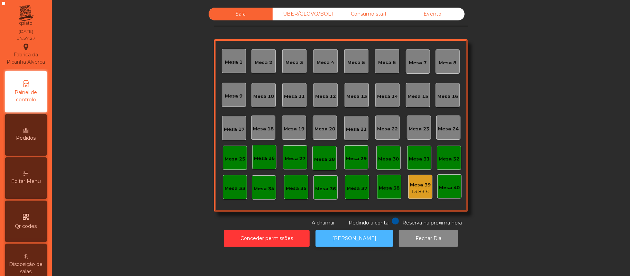
click at [355, 238] on button "[PERSON_NAME]" at bounding box center [353, 238] width 77 height 17
click at [306, 14] on div "UBER/GLOVO/BOLT" at bounding box center [305, 14] width 64 height 13
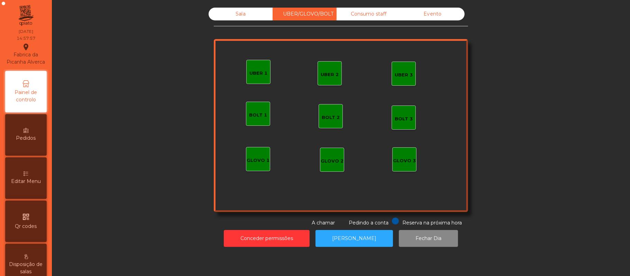
click at [371, 13] on div "Consumo staff" at bounding box center [368, 14] width 64 height 13
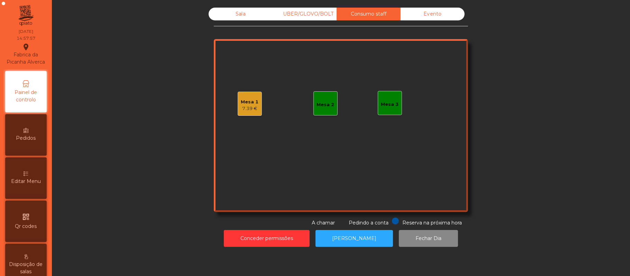
click at [246, 101] on div "Mesa 1" at bounding box center [250, 102] width 18 height 7
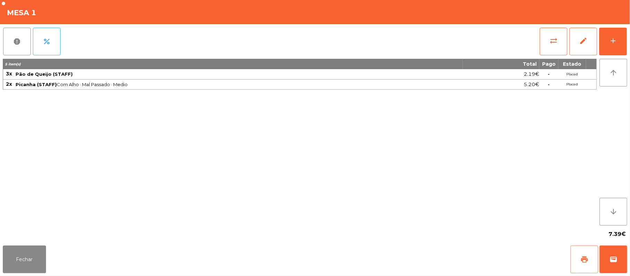
click at [580, 259] on button "print" at bounding box center [584, 260] width 28 height 28
